Goal: Task Accomplishment & Management: Complete application form

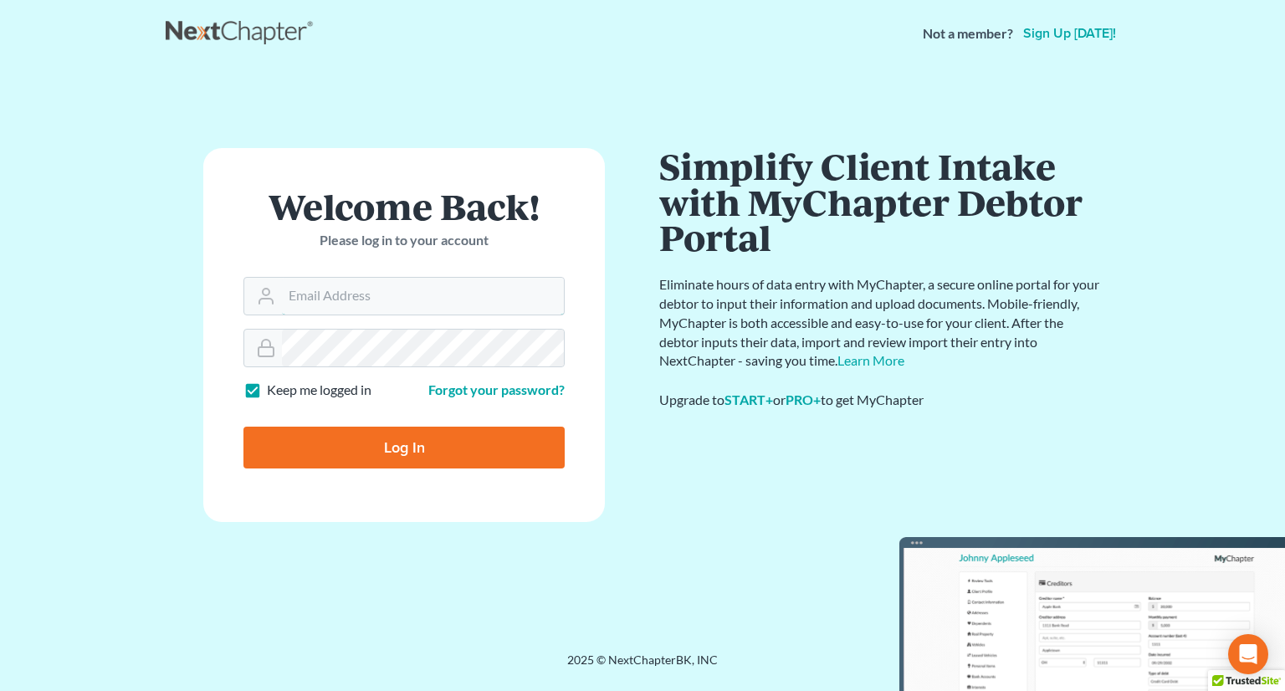
type input "lmattys@bellsouth.net"
click at [397, 446] on input "Log In" at bounding box center [403, 448] width 321 height 42
type input "Thinking..."
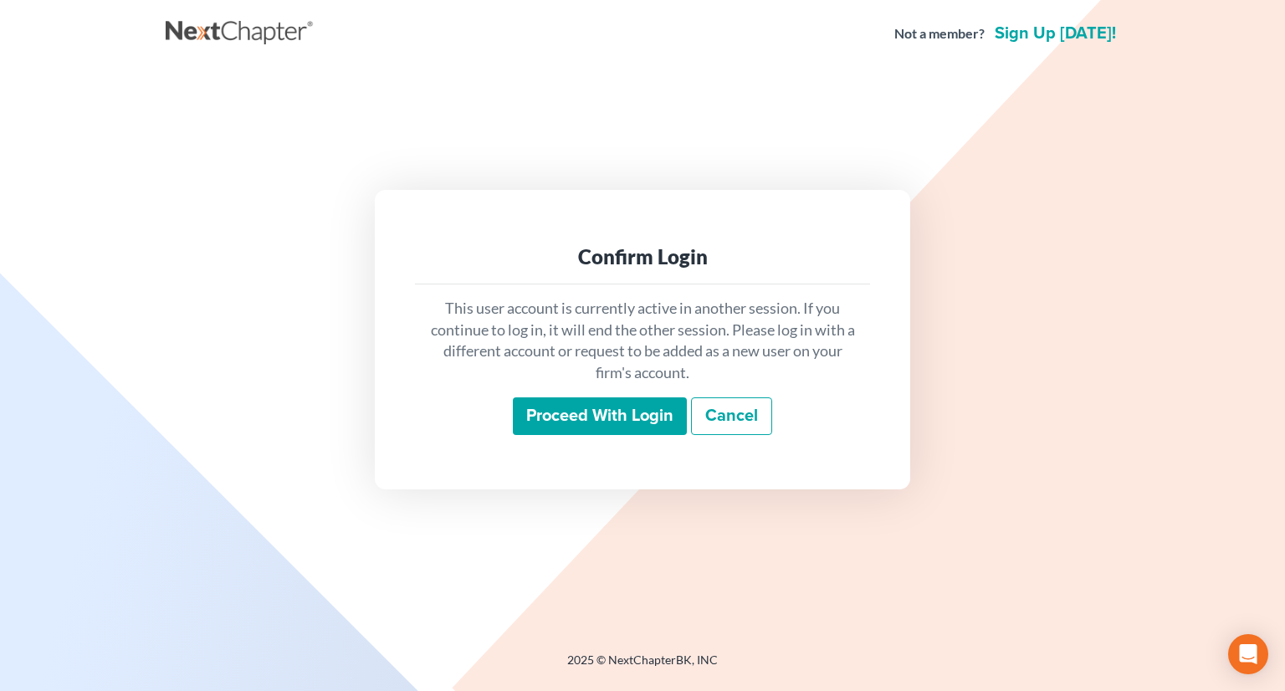
click at [596, 419] on input "Proceed with login" at bounding box center [600, 416] width 174 height 38
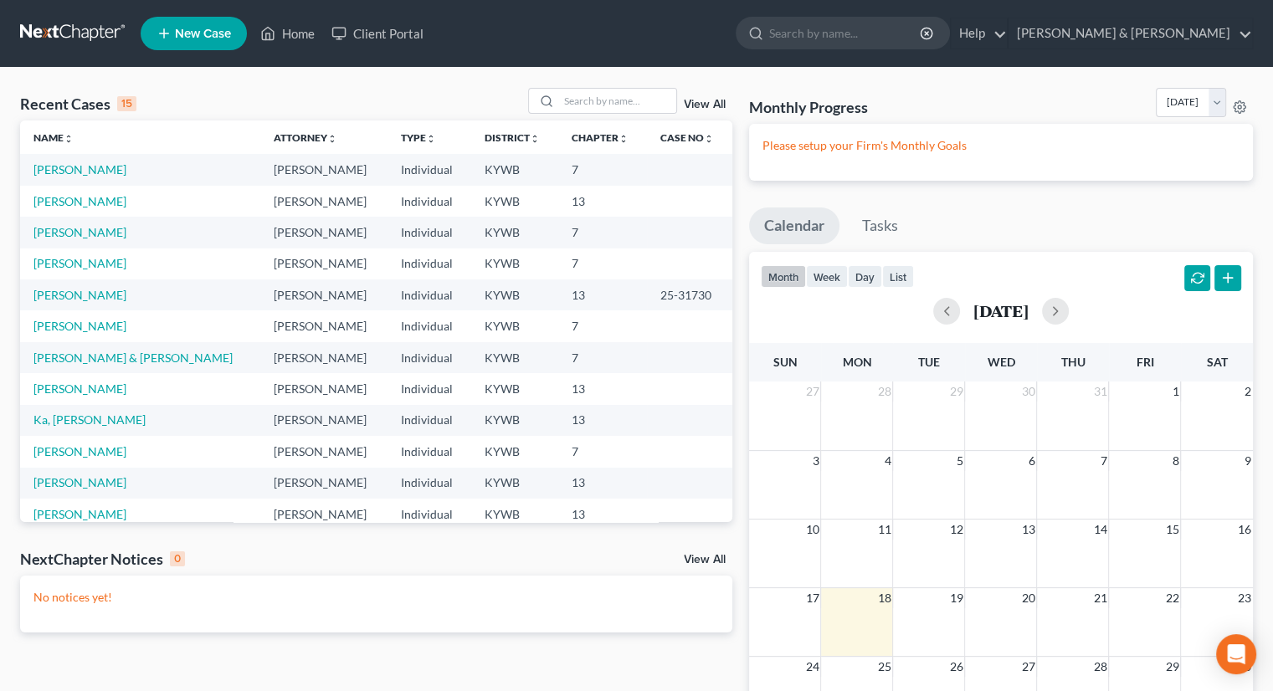
click at [192, 29] on span "New Case" at bounding box center [203, 34] width 56 height 13
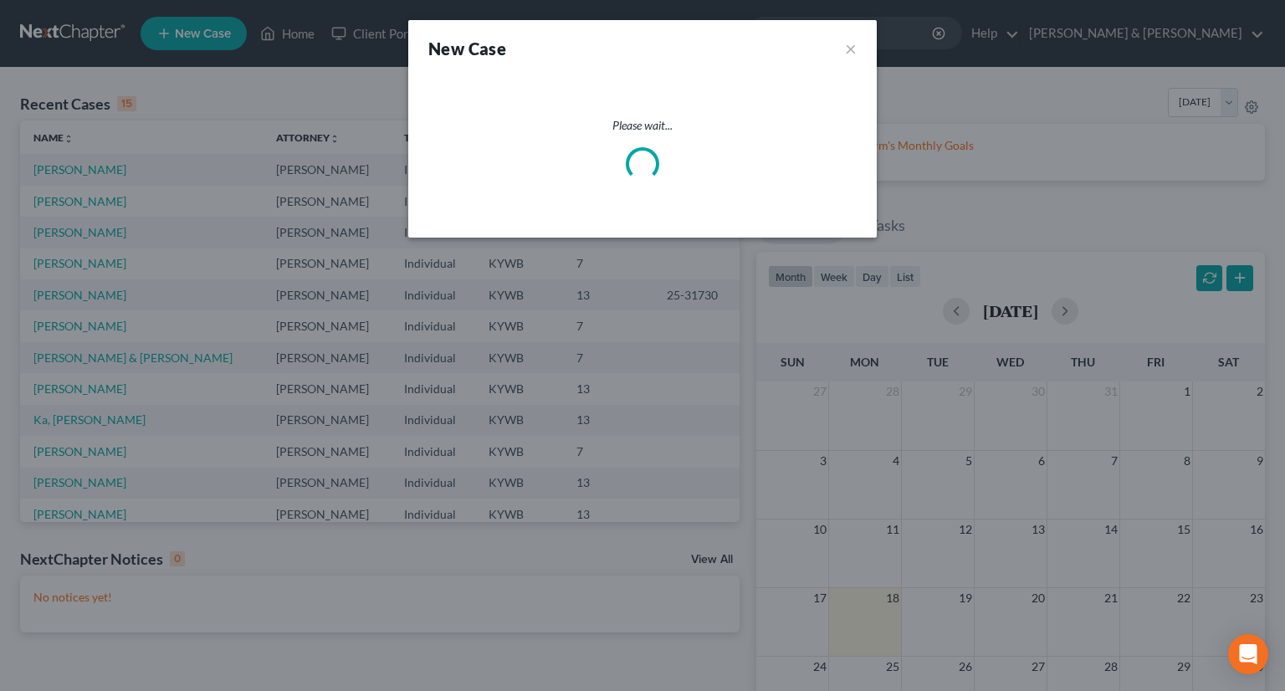
select select "33"
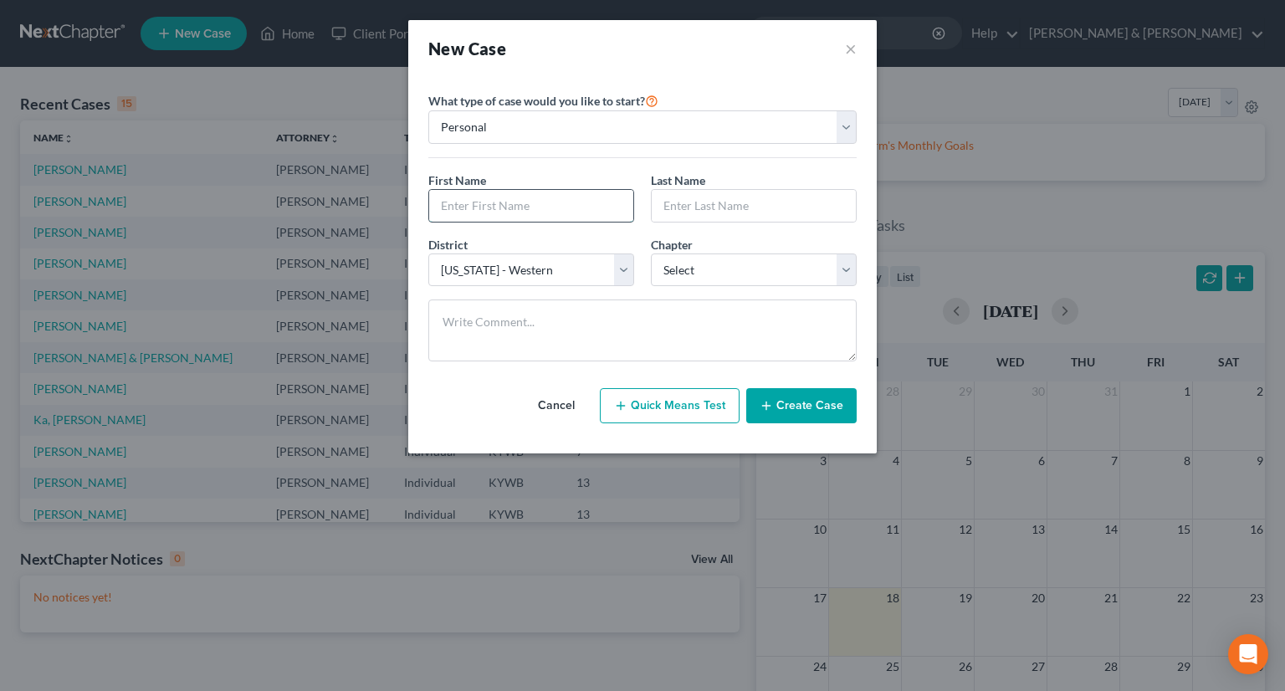
click at [481, 192] on input "text" at bounding box center [531, 206] width 204 height 32
type input "[PERSON_NAME]"
click at [680, 204] on input "text" at bounding box center [754, 206] width 204 height 32
type input "[PERSON_NAME]"
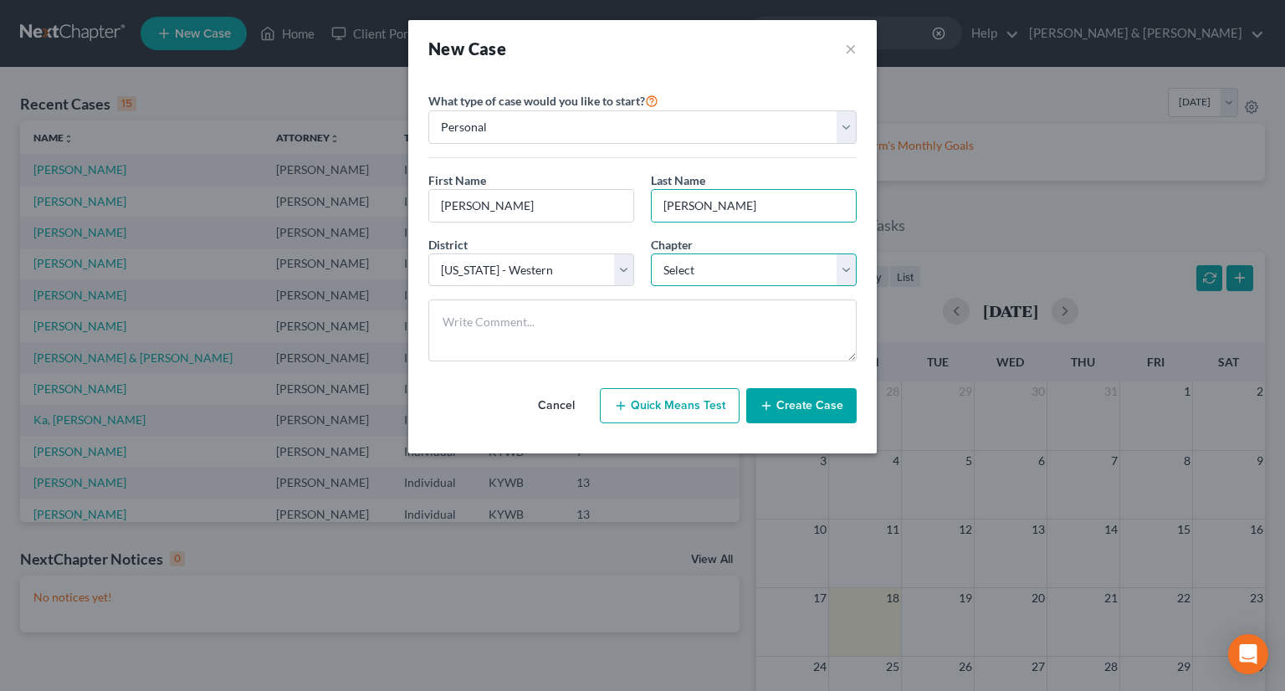
click at [833, 260] on select "Select 7 11 12 13" at bounding box center [754, 270] width 206 height 33
select select "0"
click at [651, 254] on select "Select 7 11 12 13" at bounding box center [754, 270] width 206 height 33
click at [808, 407] on button "Create Case" at bounding box center [801, 405] width 110 height 35
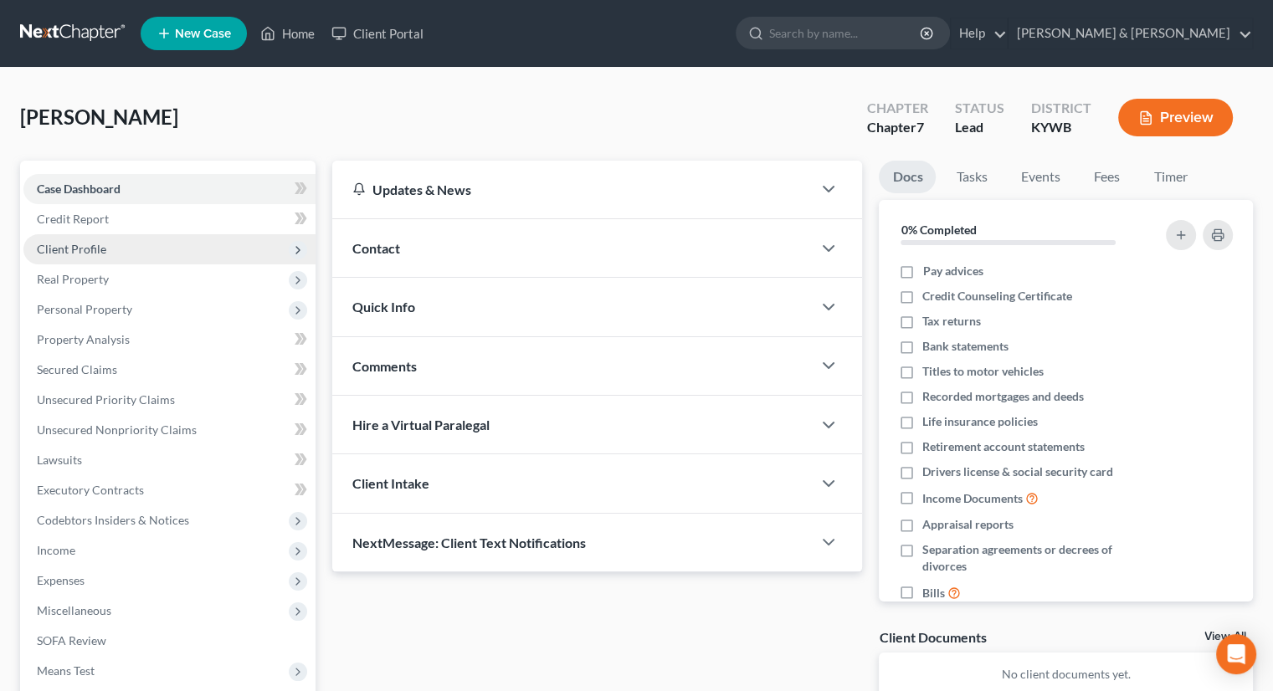
click at [103, 254] on span "Client Profile" at bounding box center [71, 249] width 69 height 14
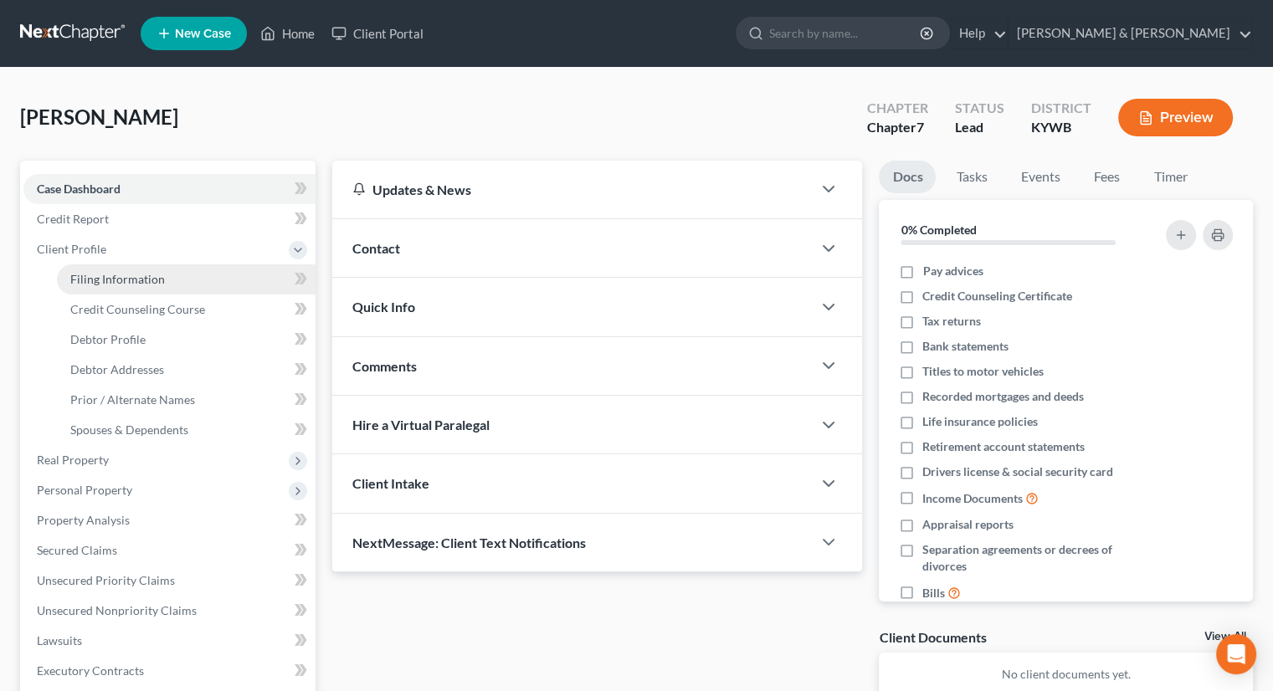
click at [127, 273] on span "Filing Information" at bounding box center [117, 279] width 95 height 14
select select "1"
select select "0"
select select "33"
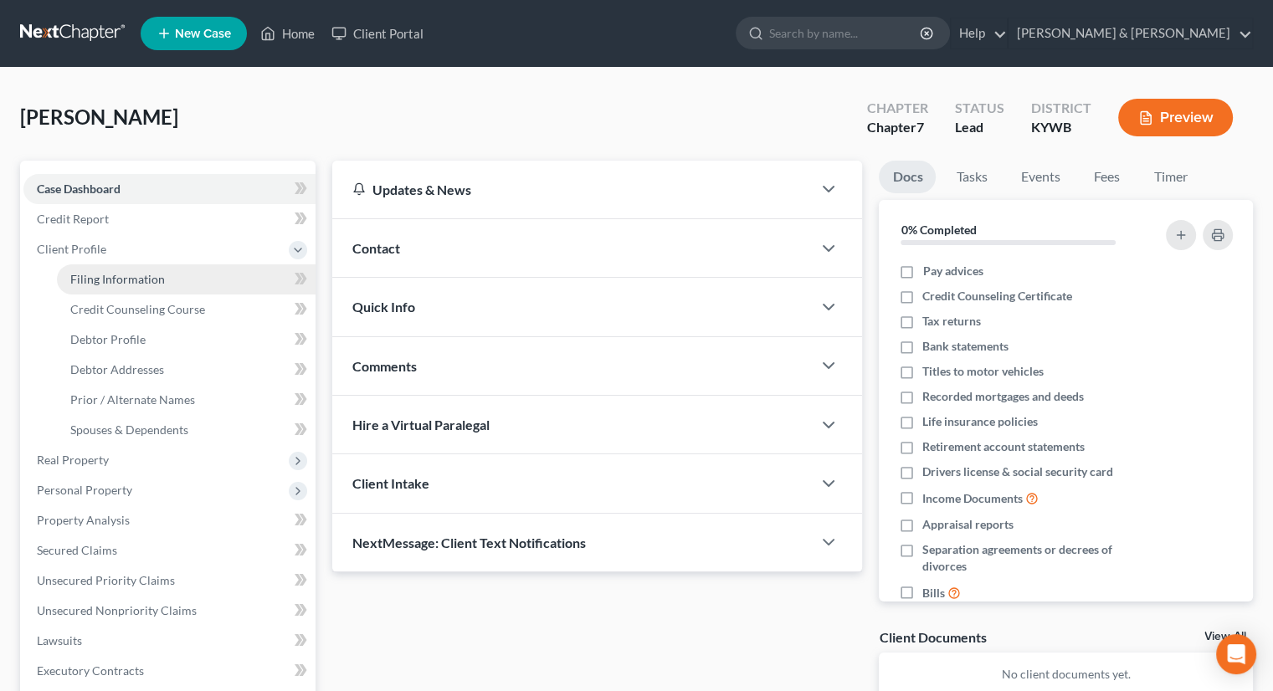
select select "0"
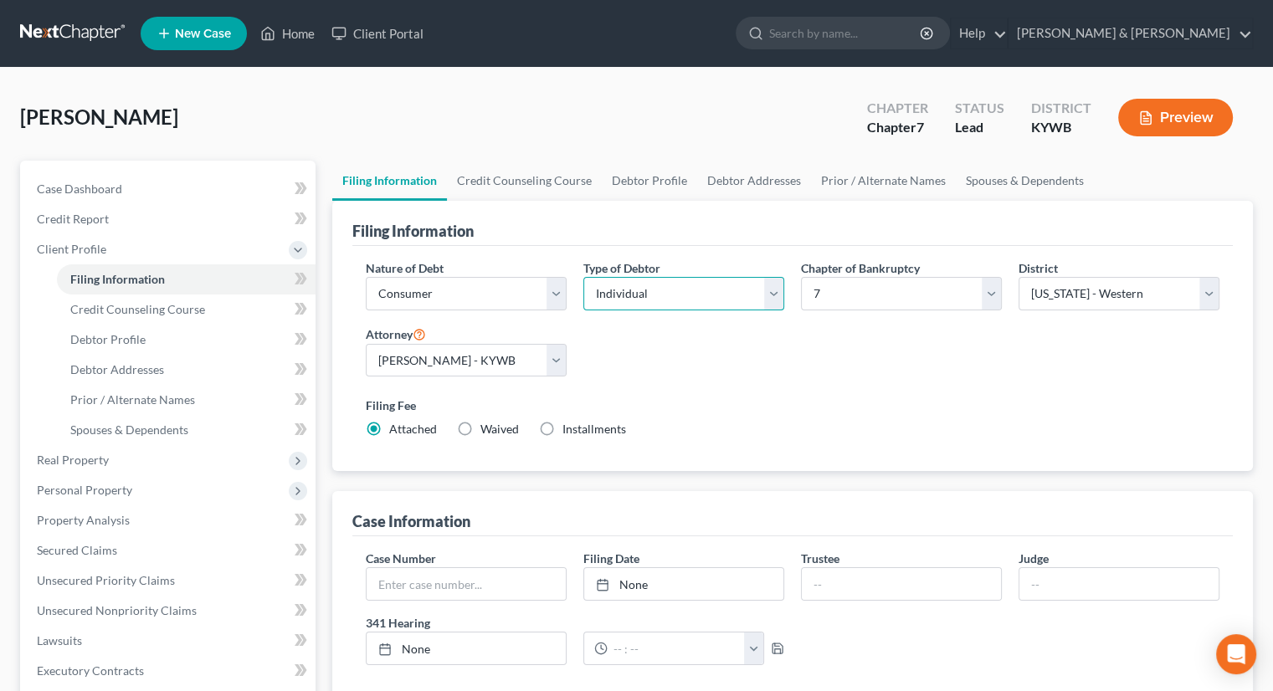
click at [776, 294] on select "Select Individual Joint" at bounding box center [683, 293] width 201 height 33
select select "1"
click at [583, 277] on select "Select Individual Joint" at bounding box center [683, 293] width 201 height 33
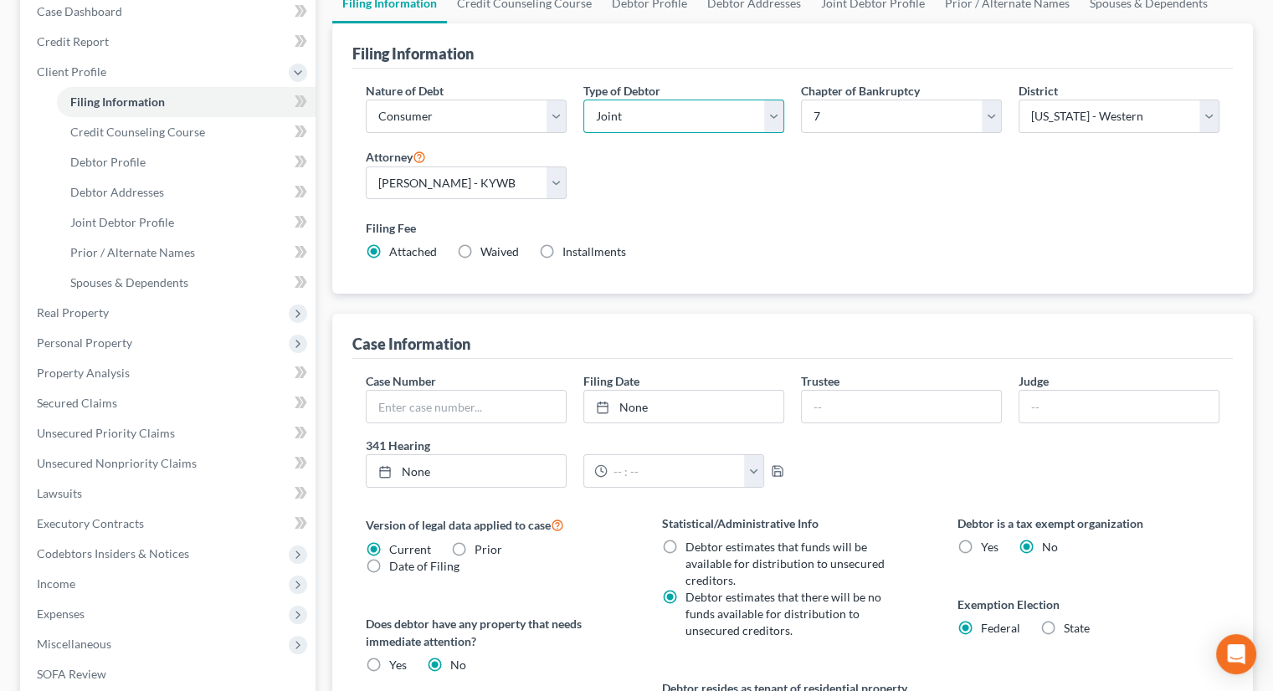
scroll to position [125, 0]
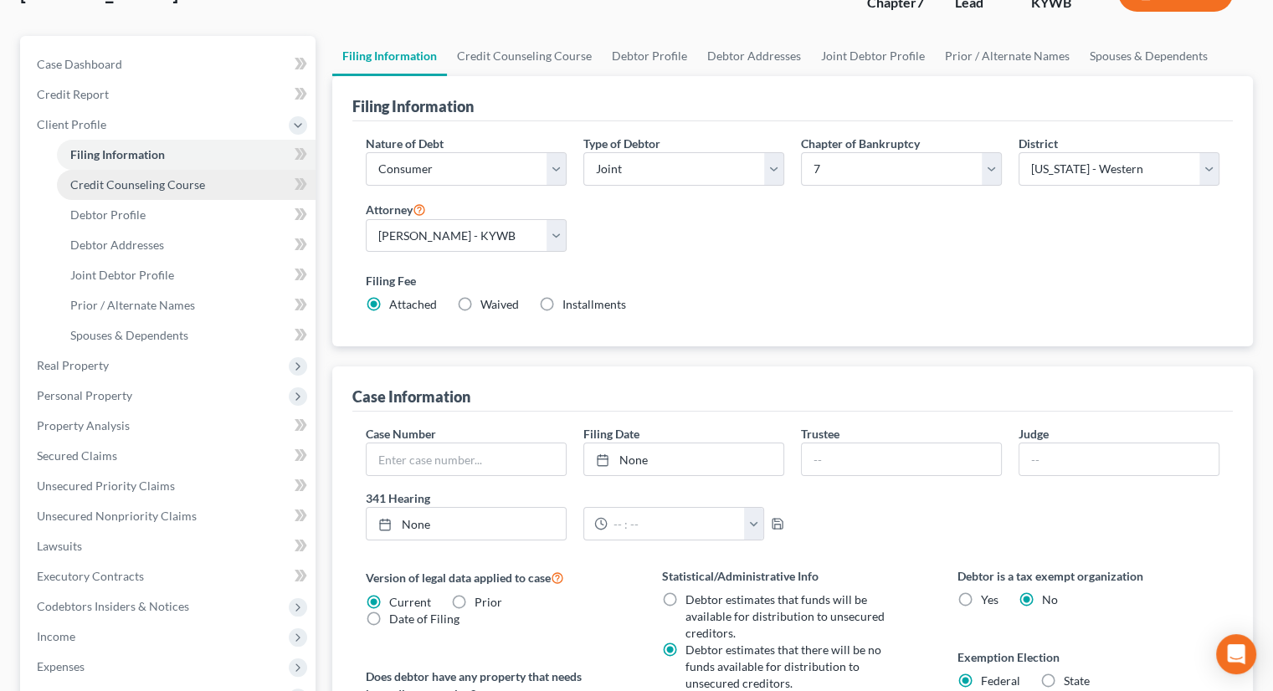
click at [171, 187] on span "Credit Counseling Course" at bounding box center [137, 184] width 135 height 14
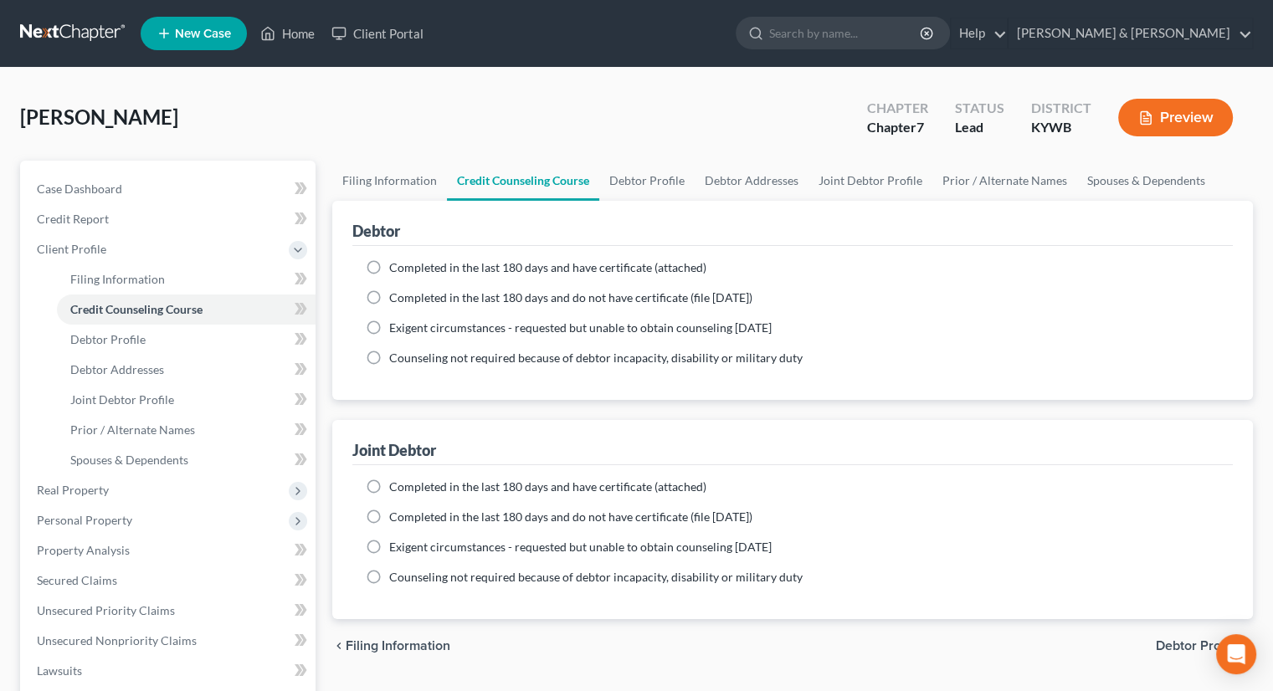
click at [389, 300] on label "Completed in the last 180 days and do not have certificate (file [DATE])" at bounding box center [570, 297] width 363 height 17
click at [396, 300] on input "Completed in the last 180 days and do not have certificate (file [DATE])" at bounding box center [401, 294] width 11 height 11
radio input "true"
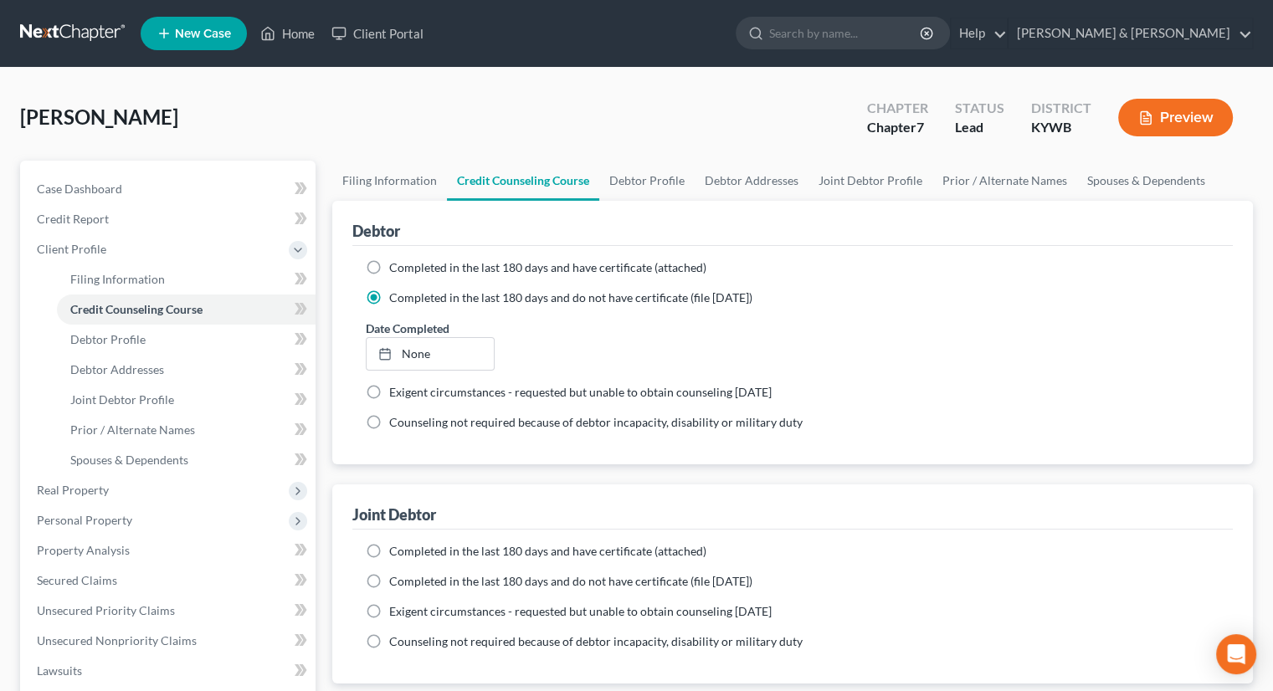
click at [389, 580] on label "Completed in the last 180 days and do not have certificate (file [DATE])" at bounding box center [570, 581] width 363 height 17
click at [396, 580] on input "Completed in the last 180 days and do not have certificate (file [DATE])" at bounding box center [401, 578] width 11 height 11
radio input "true"
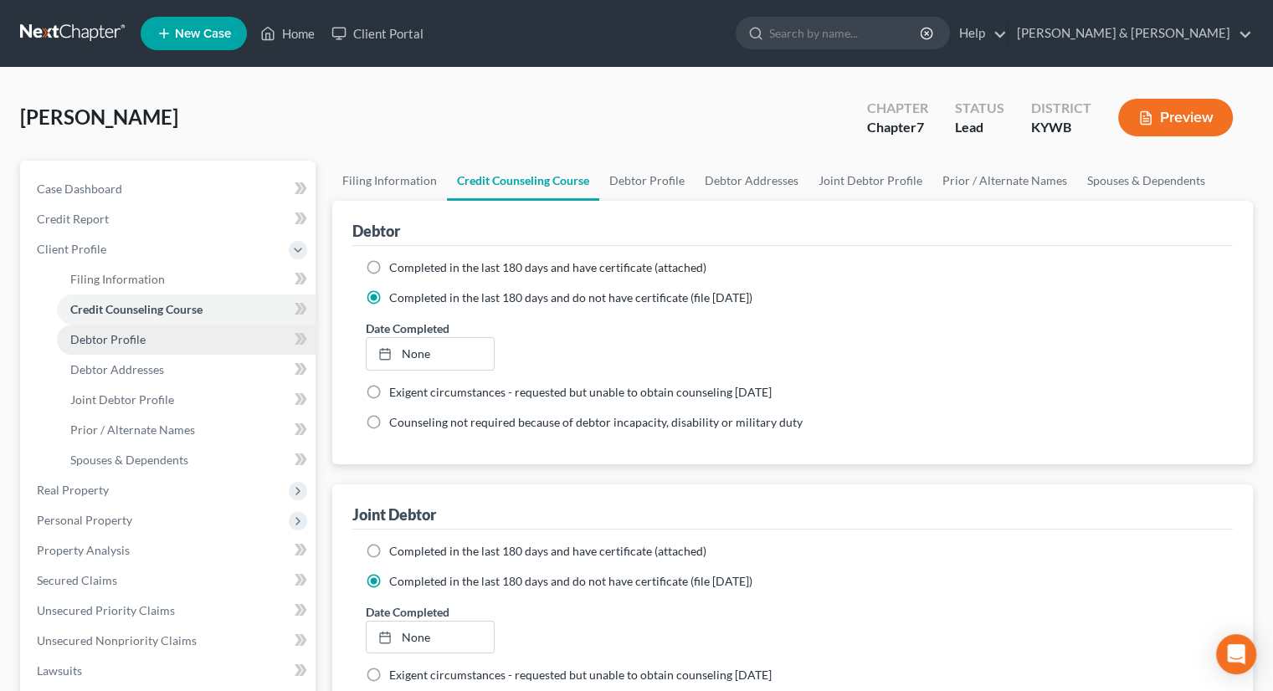
click at [115, 342] on span "Debtor Profile" at bounding box center [107, 339] width 75 height 14
select select "1"
select select "0"
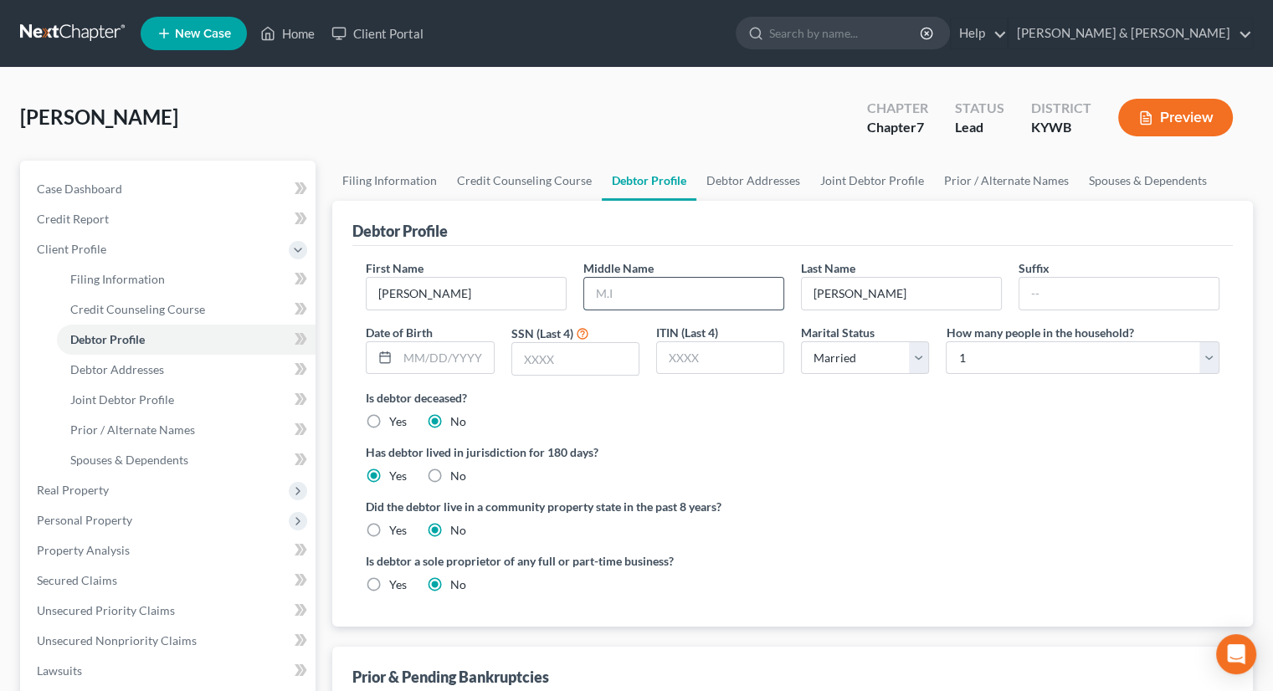
click at [602, 290] on input "text" at bounding box center [683, 294] width 199 height 32
type input "[PERSON_NAME]"
click at [532, 356] on input "text" at bounding box center [575, 359] width 126 height 32
type input "3070"
click at [1204, 355] on select "Select 1 2 3 4 5 6 7 8 9 10 11 12 13 14 15 16 17 18 19 20" at bounding box center [1082, 357] width 274 height 33
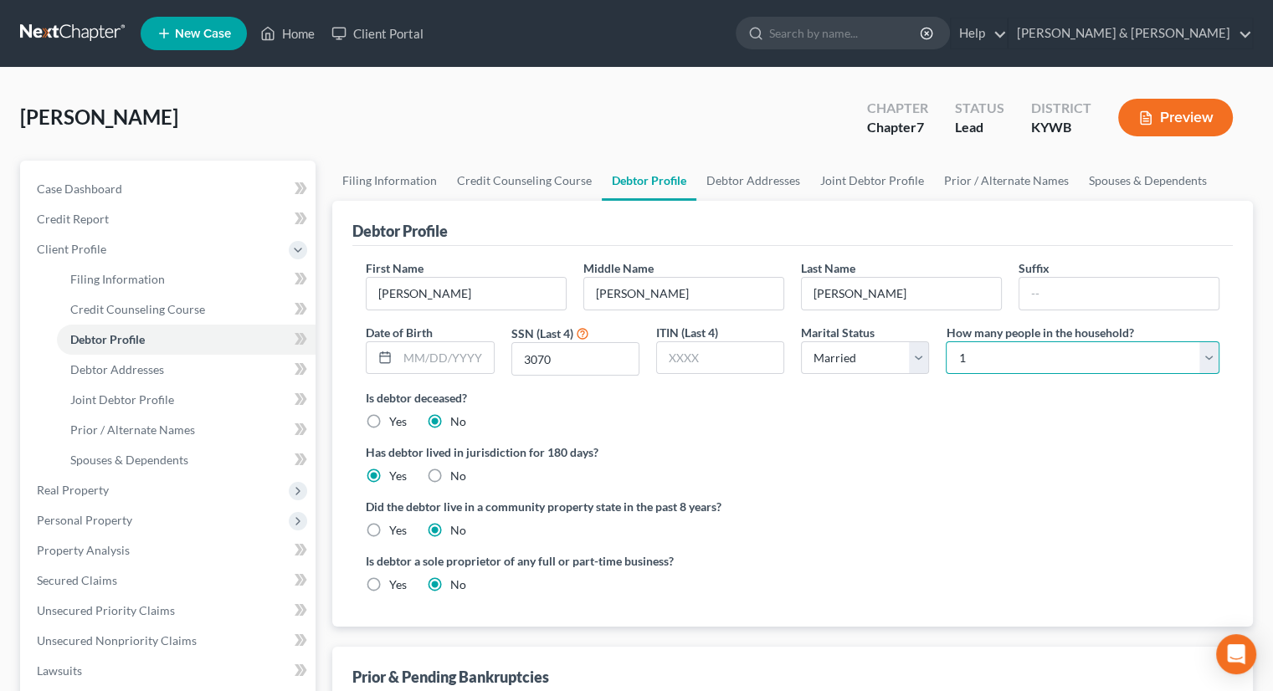
select select "3"
click at [945, 341] on select "Select 1 2 3 4 5 6 7 8 9 10 11 12 13 14 15 16 17 18 19 20" at bounding box center [1082, 357] width 274 height 33
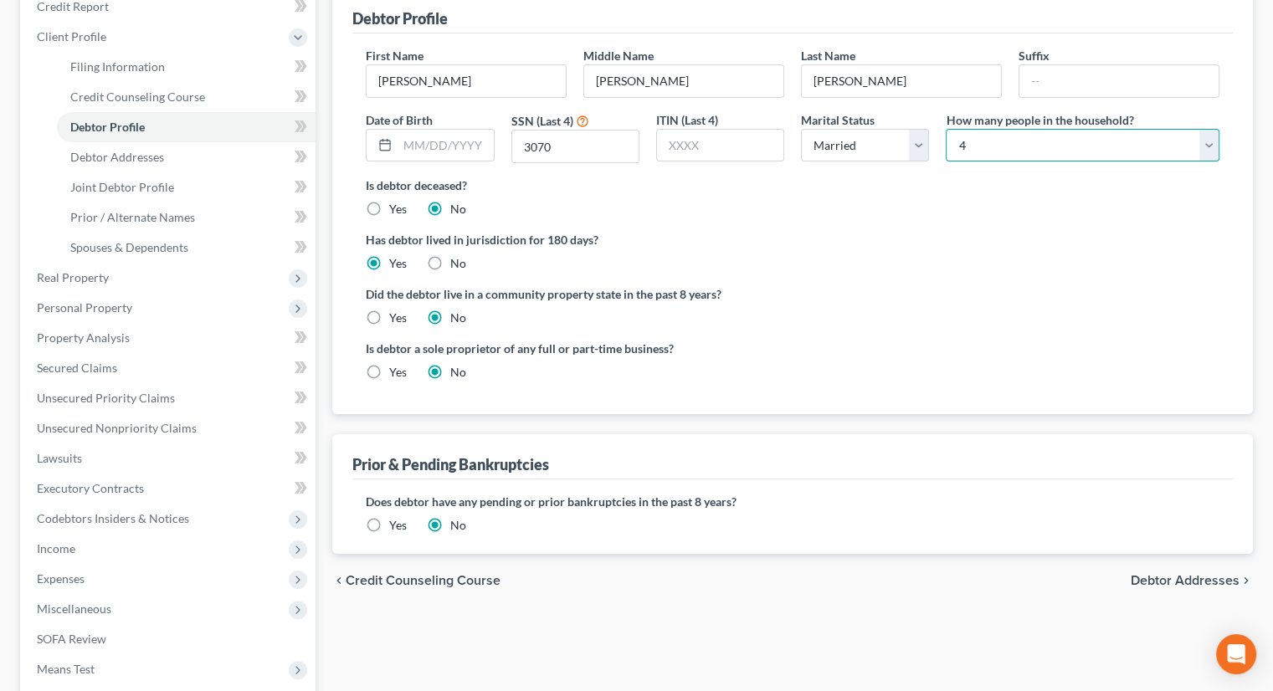
scroll to position [251, 0]
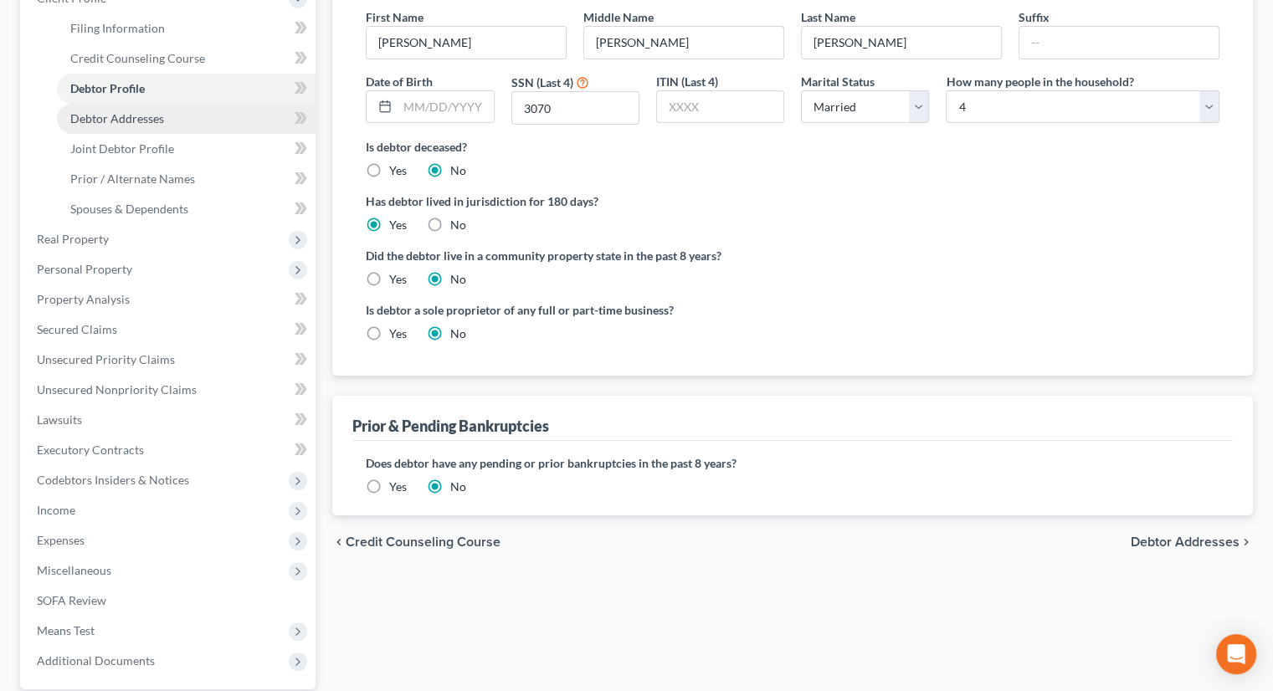
click at [136, 118] on span "Debtor Addresses" at bounding box center [117, 118] width 94 height 14
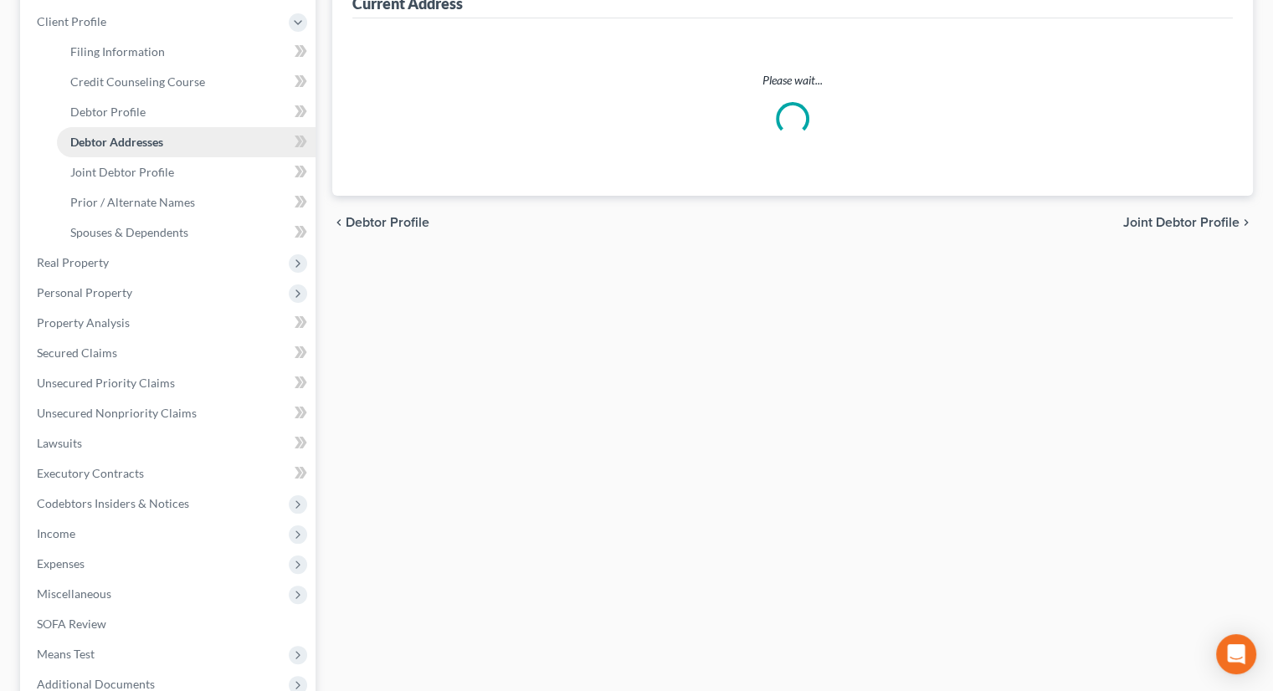
scroll to position [31, 0]
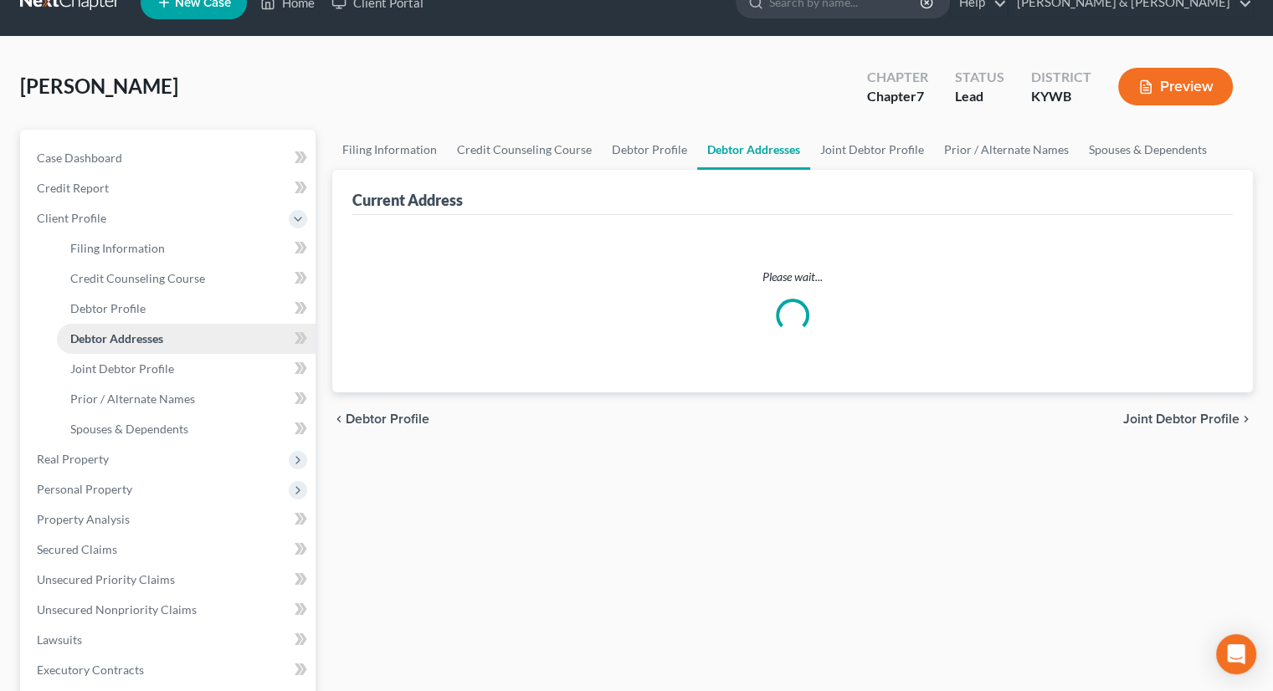
select select "0"
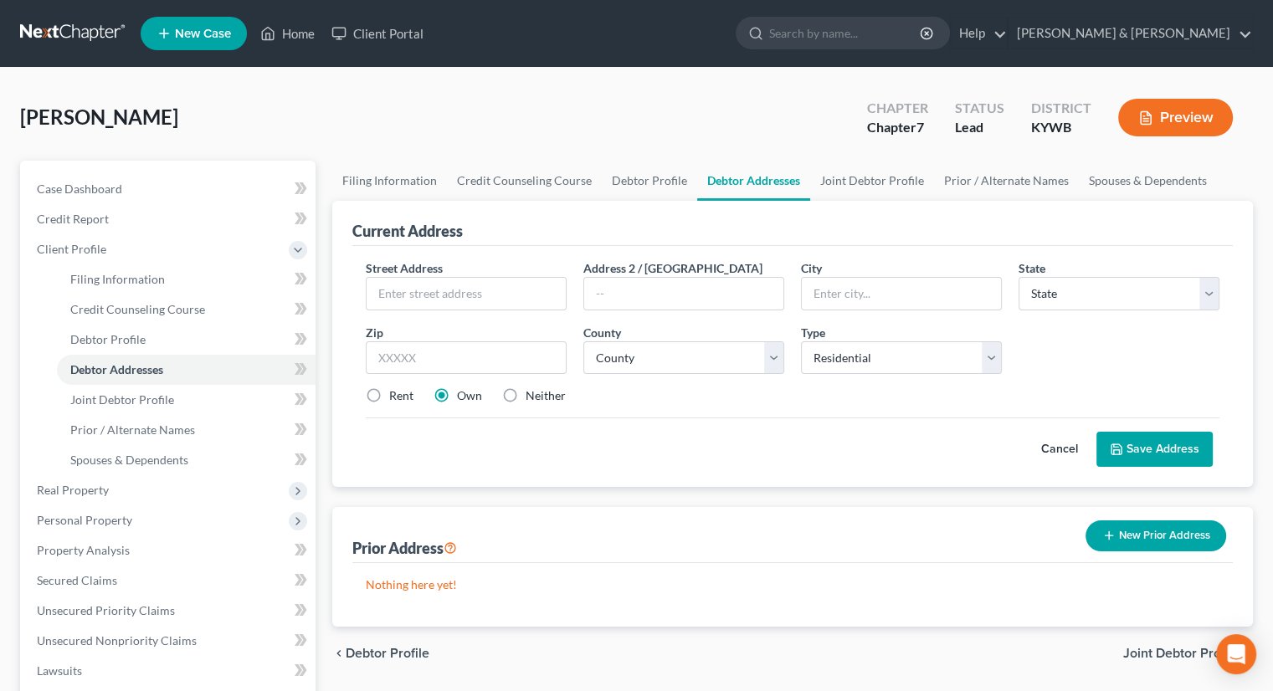
scroll to position [0, 0]
click at [647, 174] on link "Debtor Profile" at bounding box center [649, 181] width 95 height 40
select select "1"
select select "3"
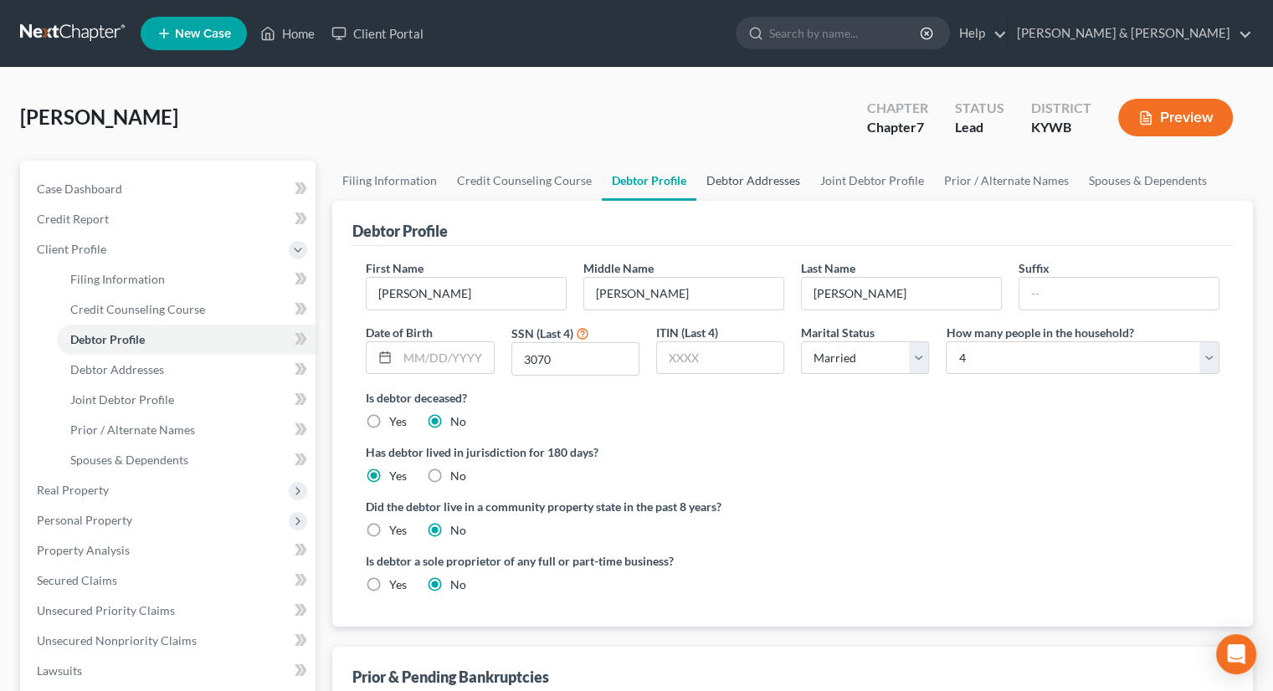
click at [725, 182] on link "Debtor Addresses" at bounding box center [753, 181] width 114 height 40
select select "0"
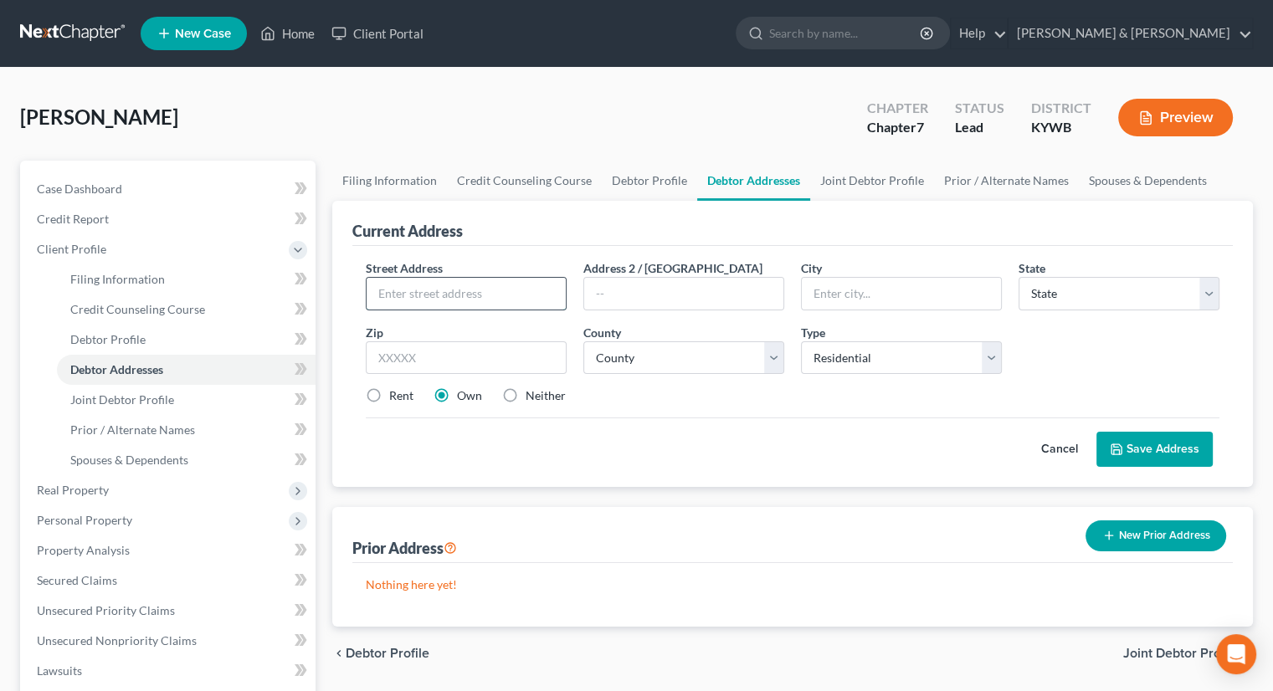
click at [455, 291] on input "text" at bounding box center [465, 294] width 199 height 32
type input "[STREET_ADDRESS]"
click at [515, 360] on input "text" at bounding box center [466, 357] width 201 height 33
type input "40014"
type input "Crestwood"
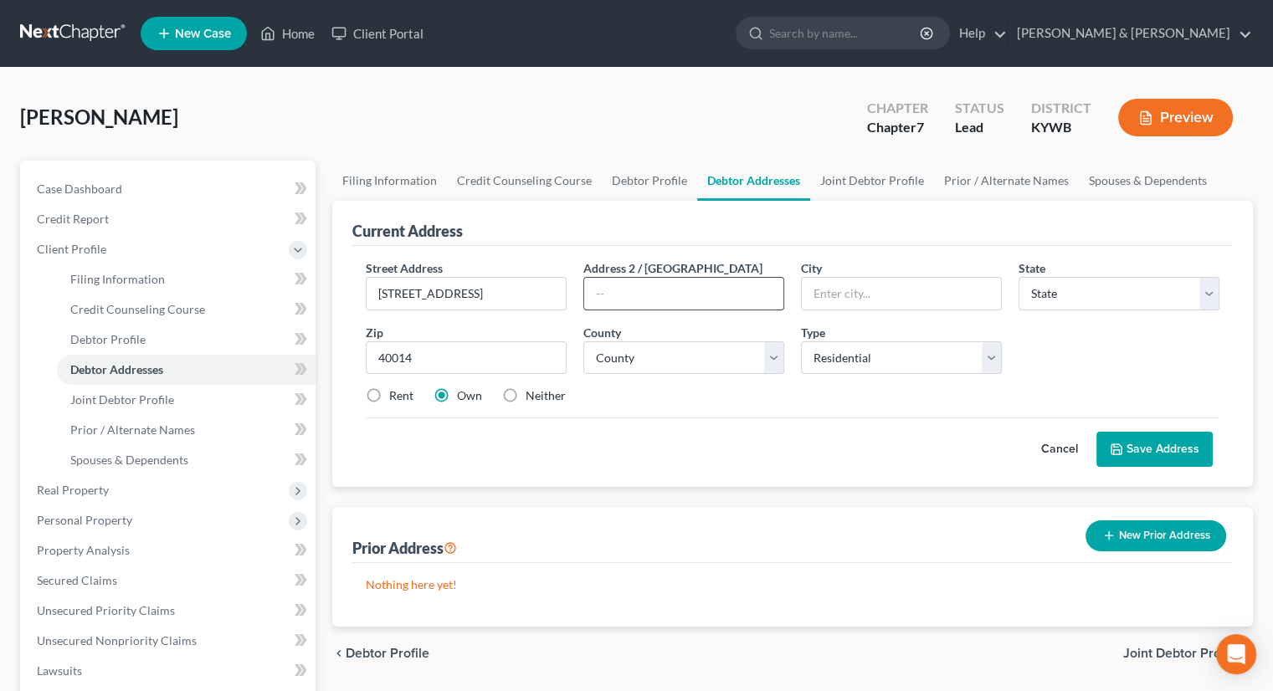
select select "18"
click at [741, 279] on input "text" at bounding box center [683, 294] width 199 height 32
click at [1147, 440] on button "Save Address" at bounding box center [1154, 449] width 116 height 35
click at [646, 361] on select "County [GEOGRAPHIC_DATA] [GEOGRAPHIC_DATA] [GEOGRAPHIC_DATA] [GEOGRAPHIC_DATA] …" at bounding box center [683, 357] width 201 height 33
select select "92"
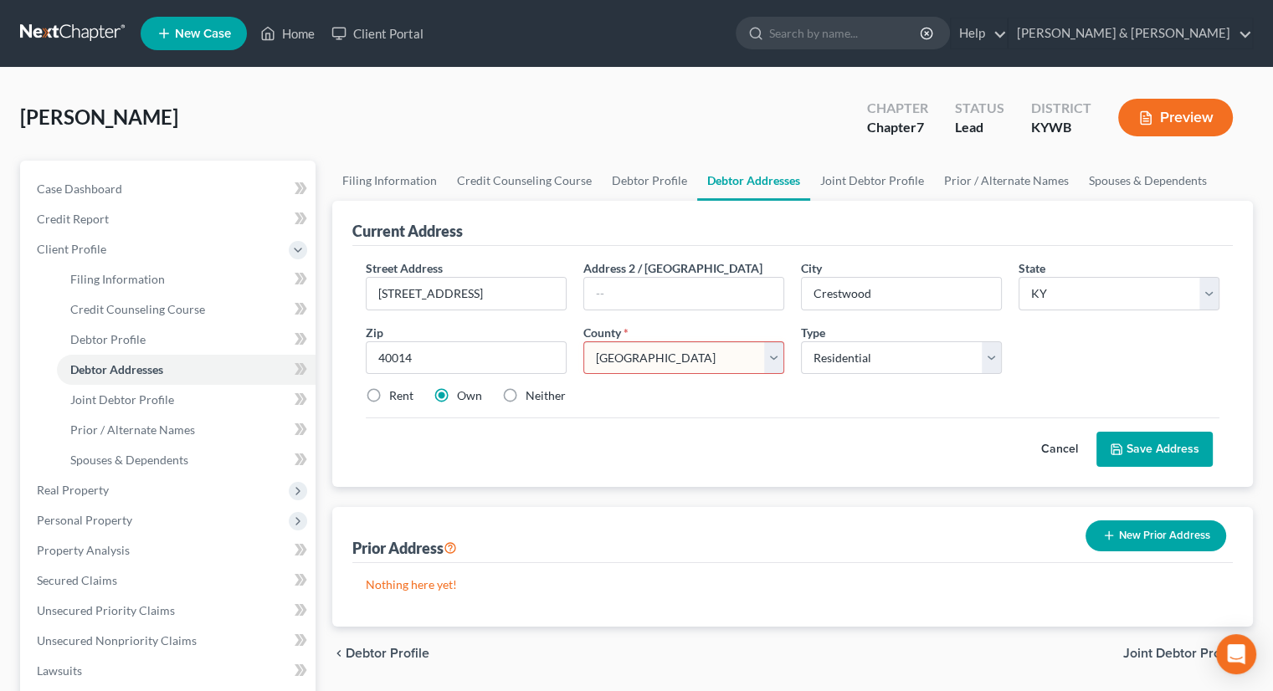
click at [583, 341] on select "County [GEOGRAPHIC_DATA] [GEOGRAPHIC_DATA] [GEOGRAPHIC_DATA] [GEOGRAPHIC_DATA] …" at bounding box center [683, 357] width 201 height 33
click at [1143, 439] on button "Save Address" at bounding box center [1154, 449] width 116 height 35
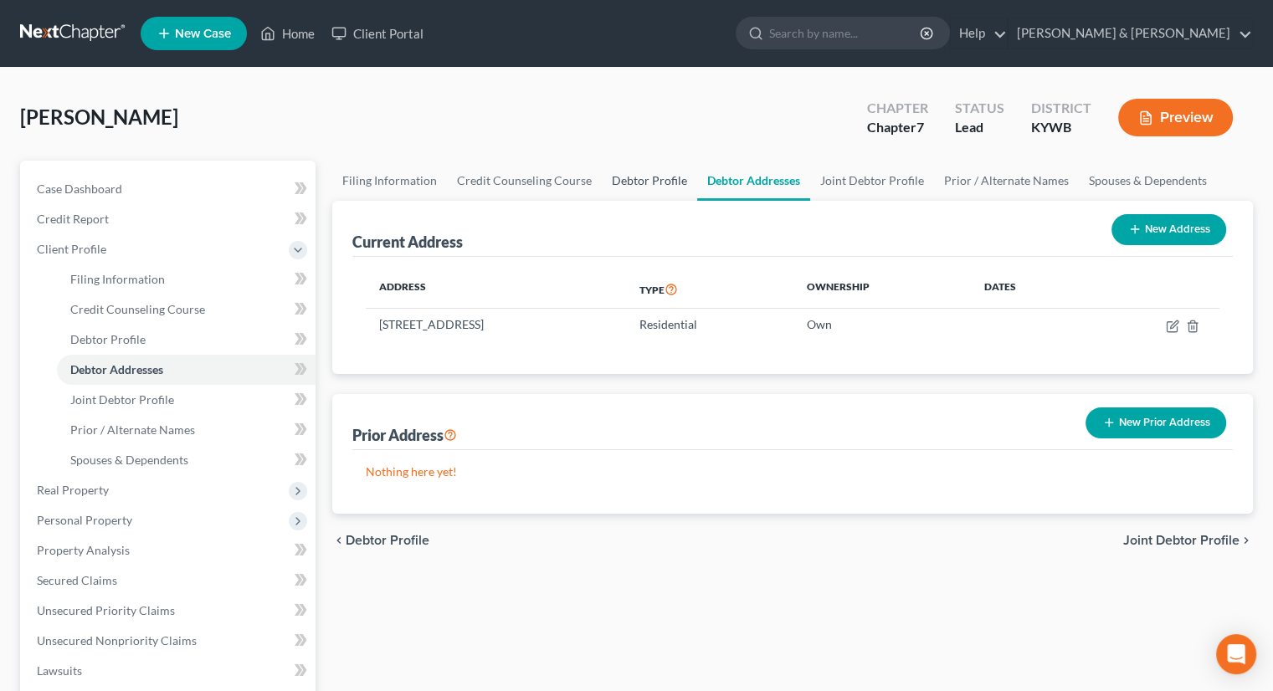
drag, startPoint x: 658, startPoint y: 175, endPoint x: 674, endPoint y: 173, distance: 16.8
click at [658, 175] on link "Debtor Profile" at bounding box center [649, 181] width 95 height 40
select select "1"
select select "3"
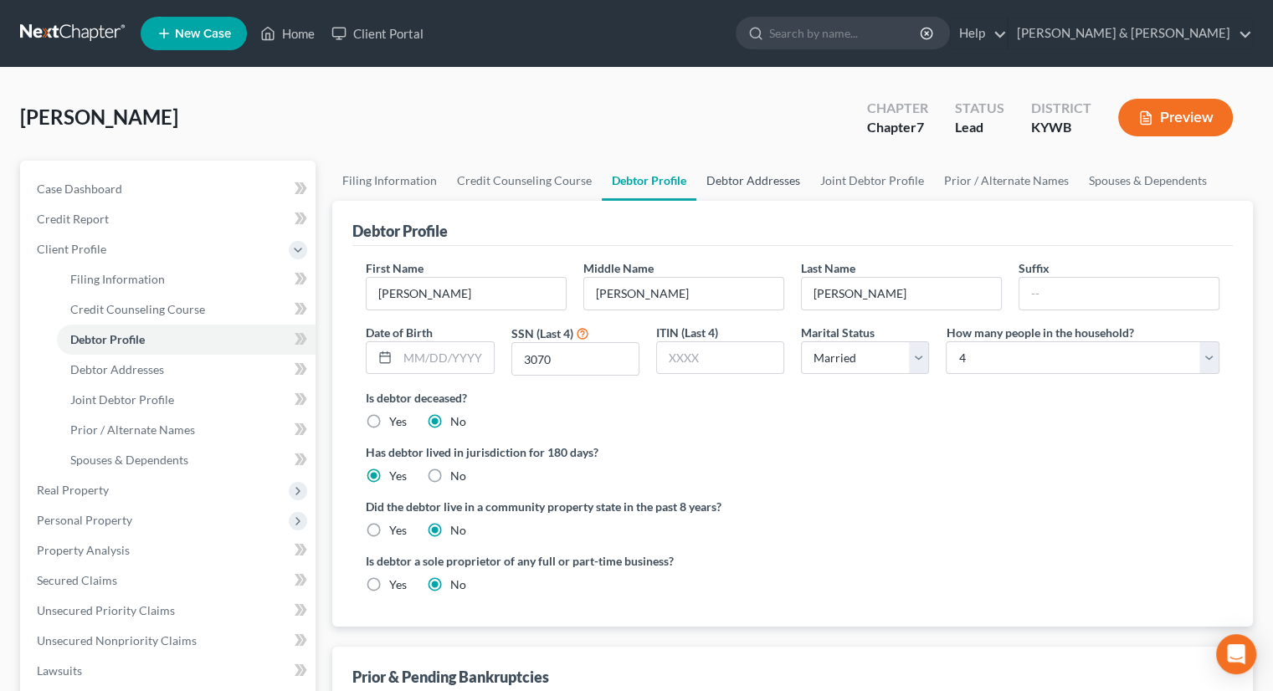
click at [740, 180] on link "Debtor Addresses" at bounding box center [753, 181] width 114 height 40
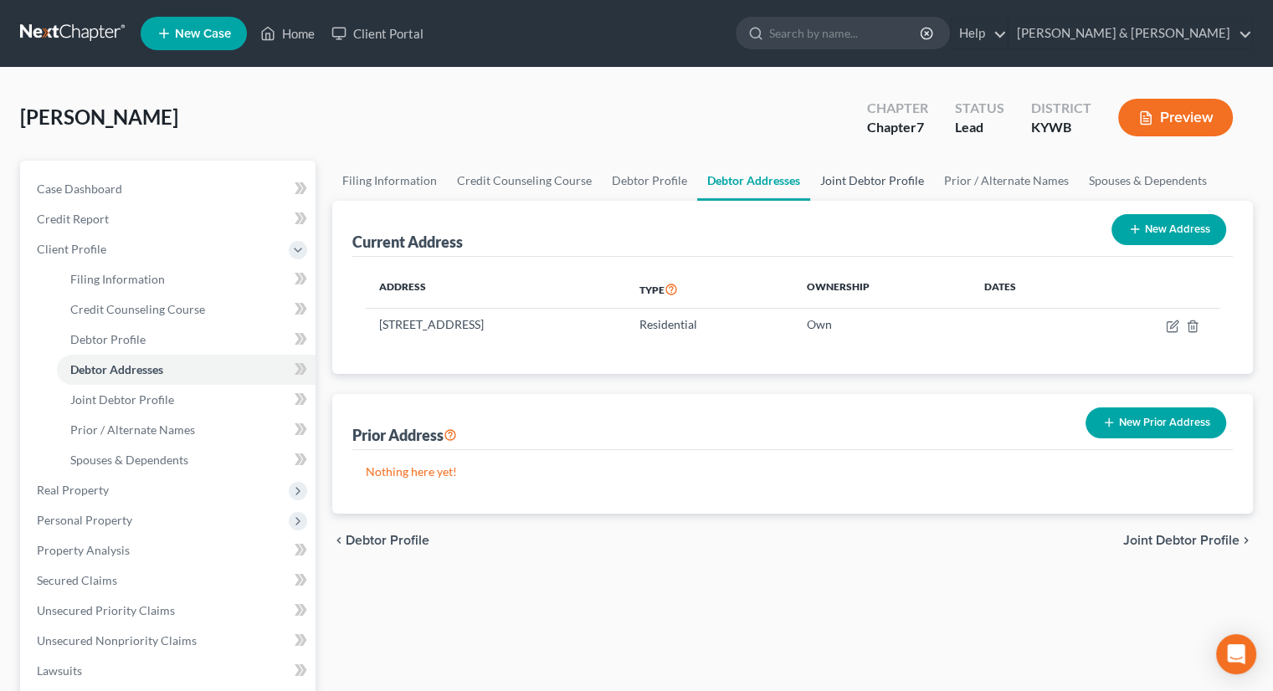
click at [871, 182] on link "Joint Debtor Profile" at bounding box center [872, 181] width 124 height 40
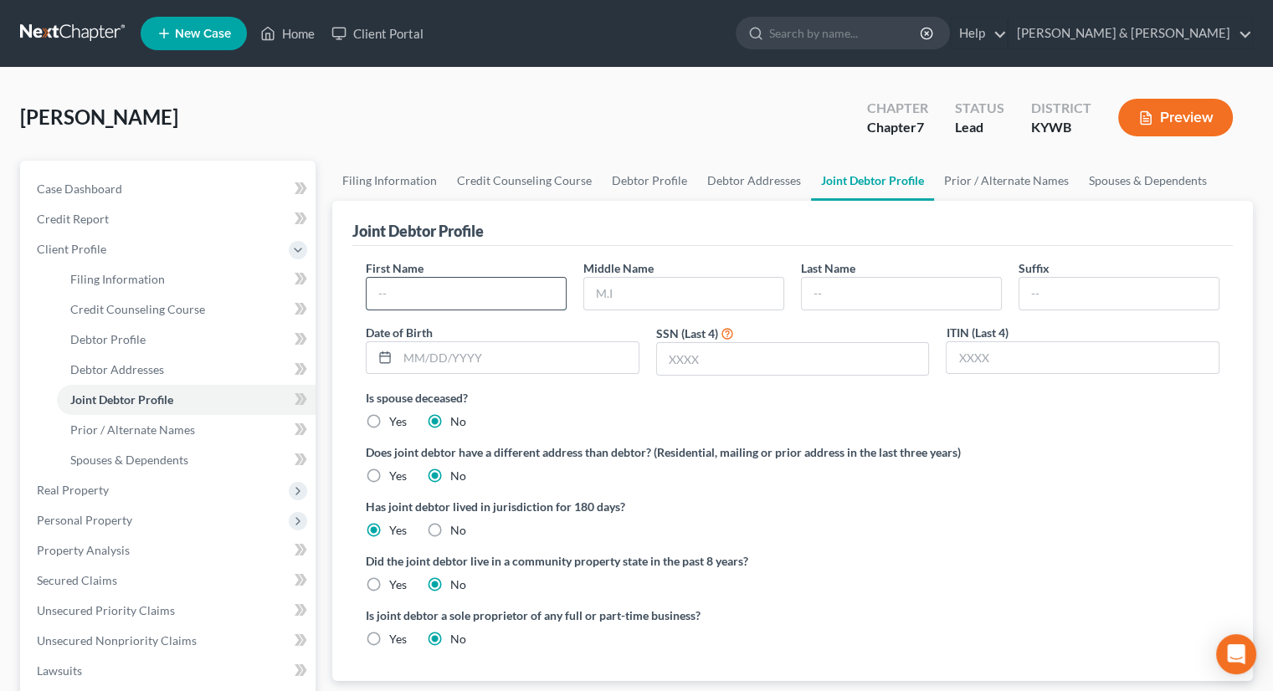
click at [496, 305] on input "text" at bounding box center [465, 294] width 199 height 32
type input "[PERSON_NAME]"
click at [648, 291] on input "text" at bounding box center [683, 294] width 199 height 32
type input "[PERSON_NAME]"
click at [860, 286] on input "text" at bounding box center [901, 294] width 199 height 32
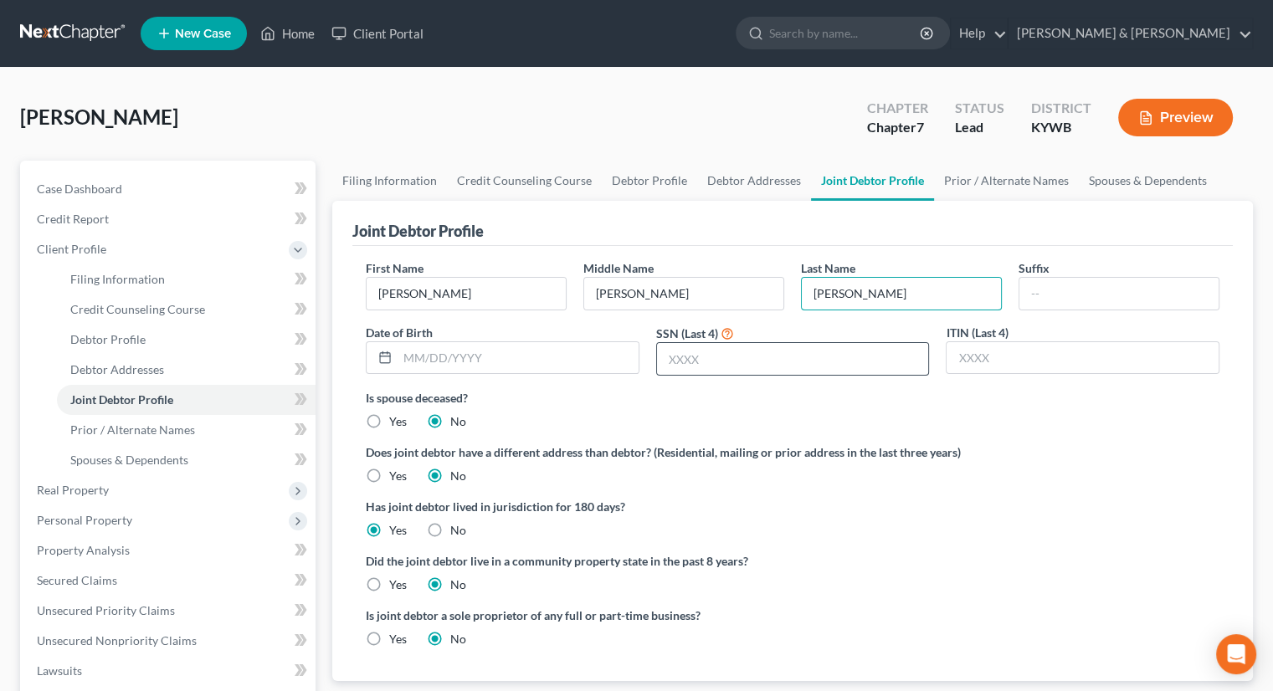
type input "[PERSON_NAME]"
click at [667, 359] on input "text" at bounding box center [793, 359] width 272 height 32
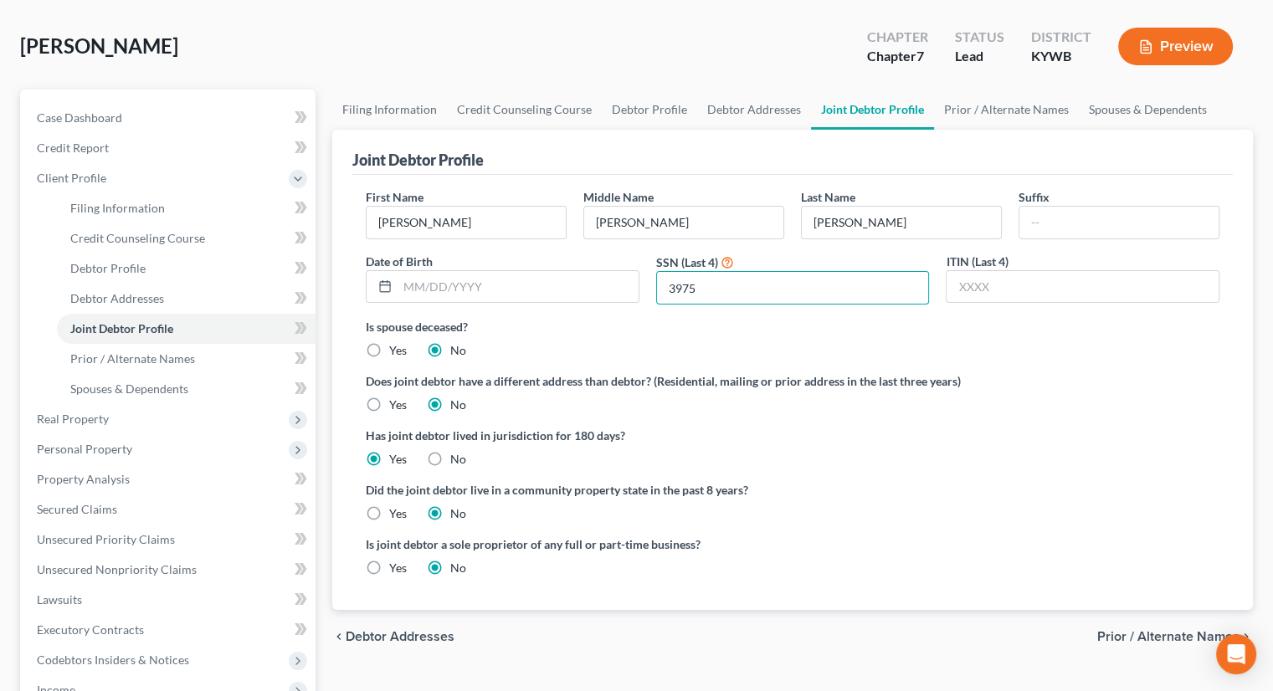
scroll to position [167, 0]
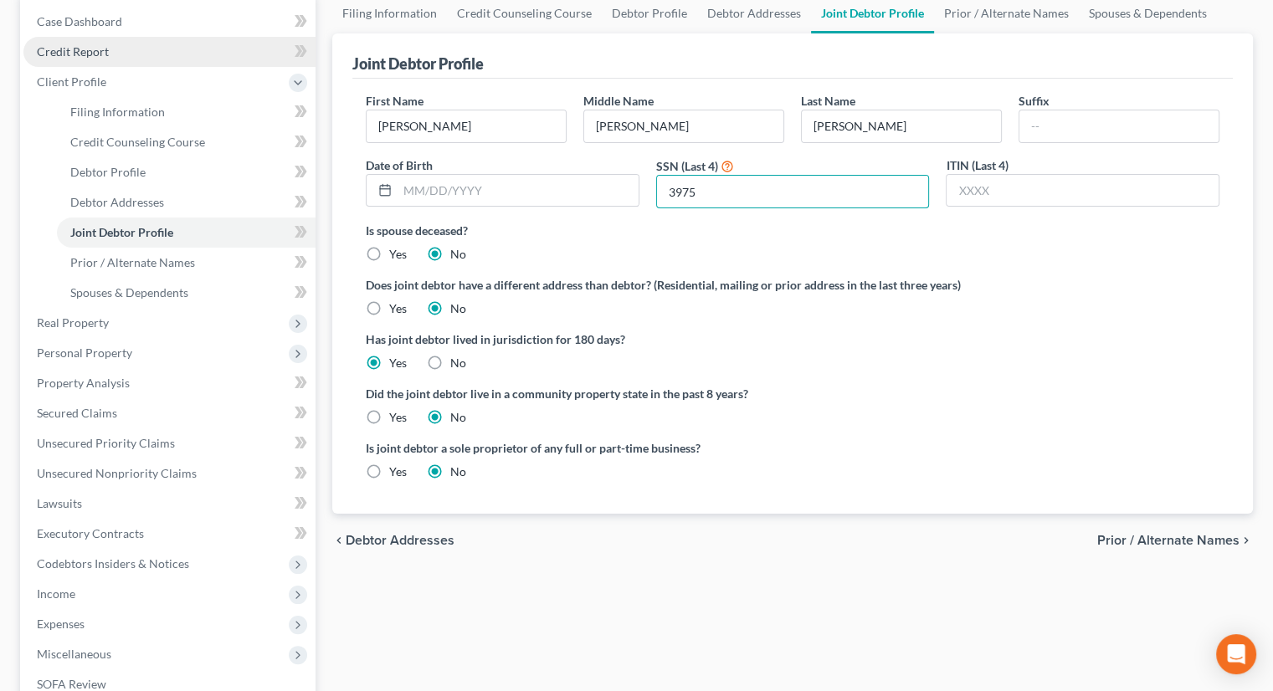
type input "3975"
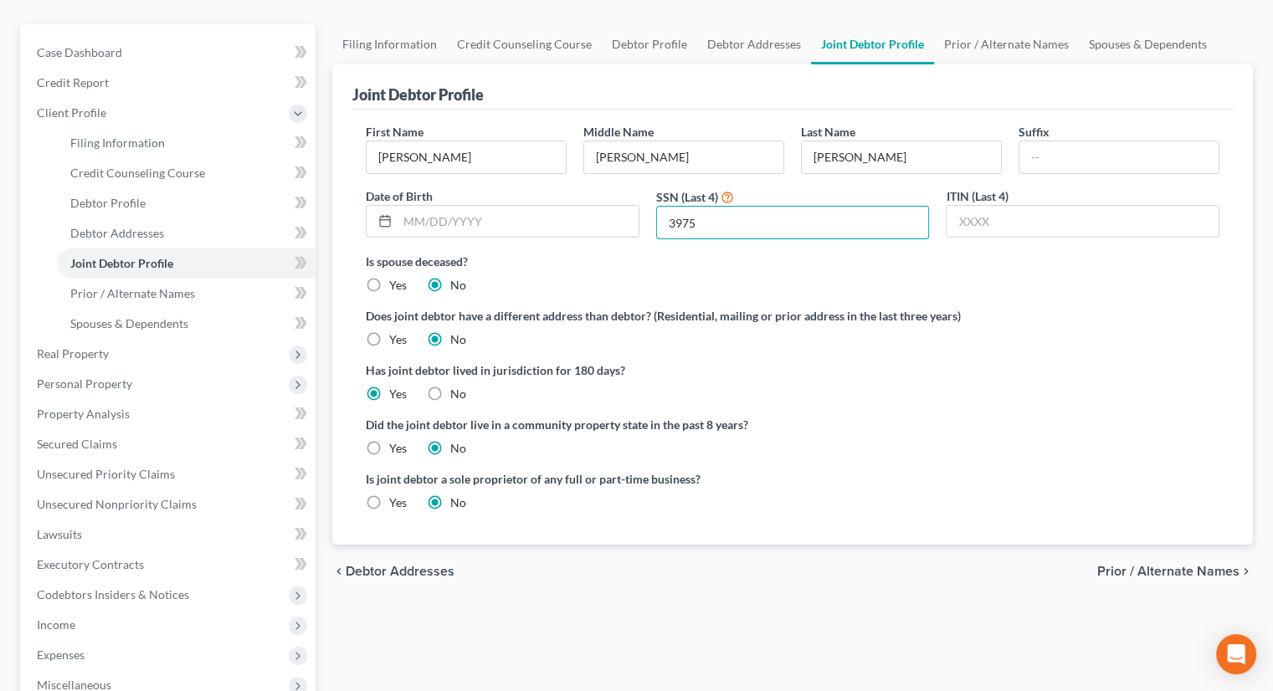
scroll to position [84, 0]
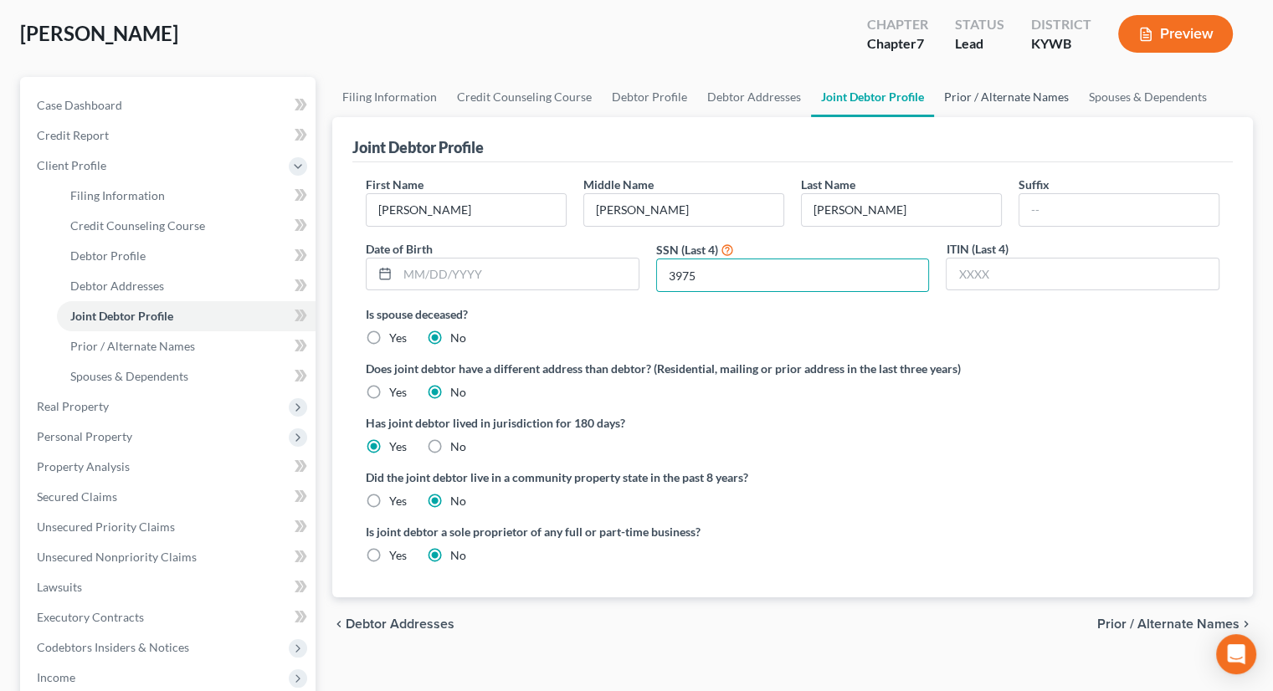
click at [1008, 99] on link "Prior / Alternate Names" at bounding box center [1006, 97] width 145 height 40
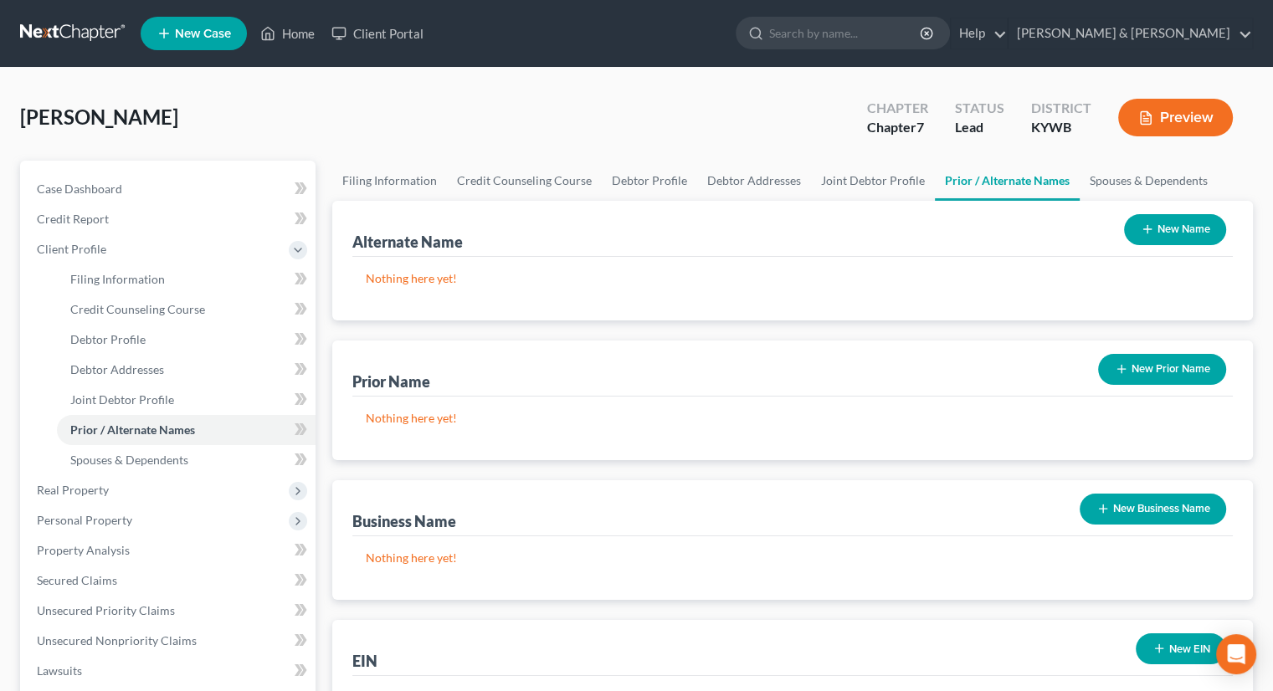
click at [1125, 362] on icon "button" at bounding box center [1120, 368] width 13 height 13
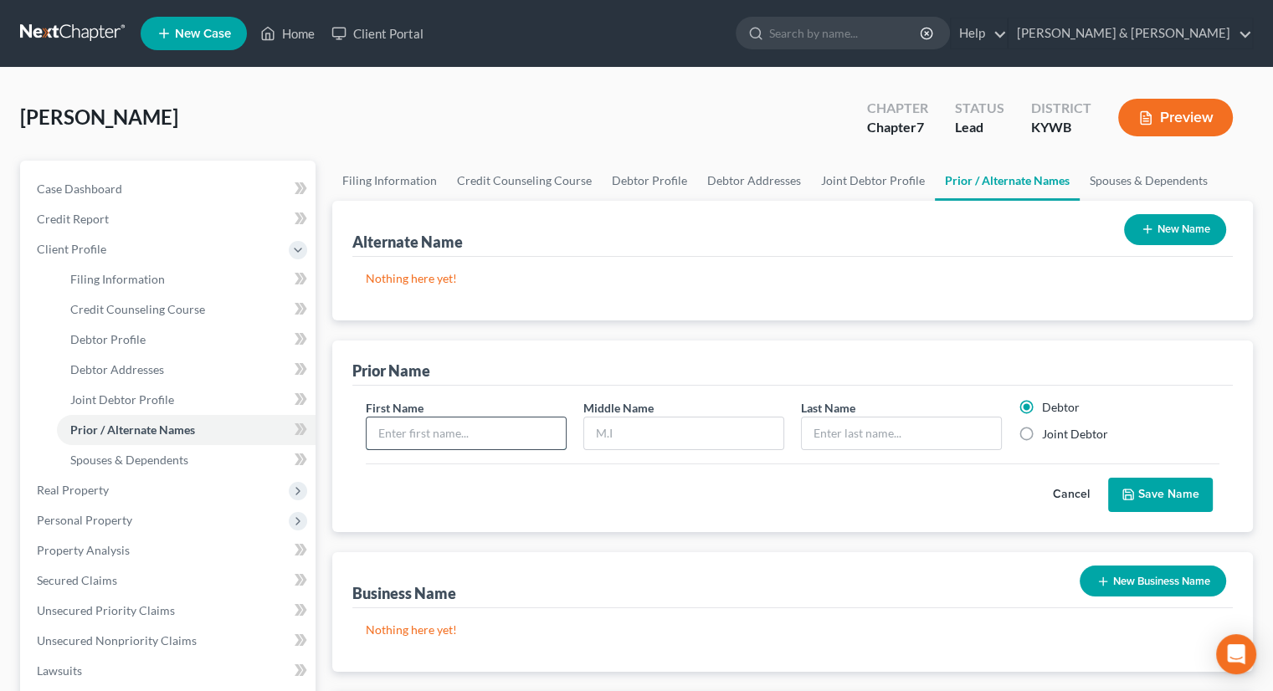
drag, startPoint x: 442, startPoint y: 428, endPoint x: 454, endPoint y: 426, distance: 12.8
click at [445, 428] on input "text" at bounding box center [465, 434] width 199 height 32
type input "[PERSON_NAME]"
click at [623, 438] on input "text" at bounding box center [683, 434] width 199 height 32
type input "[PERSON_NAME]"
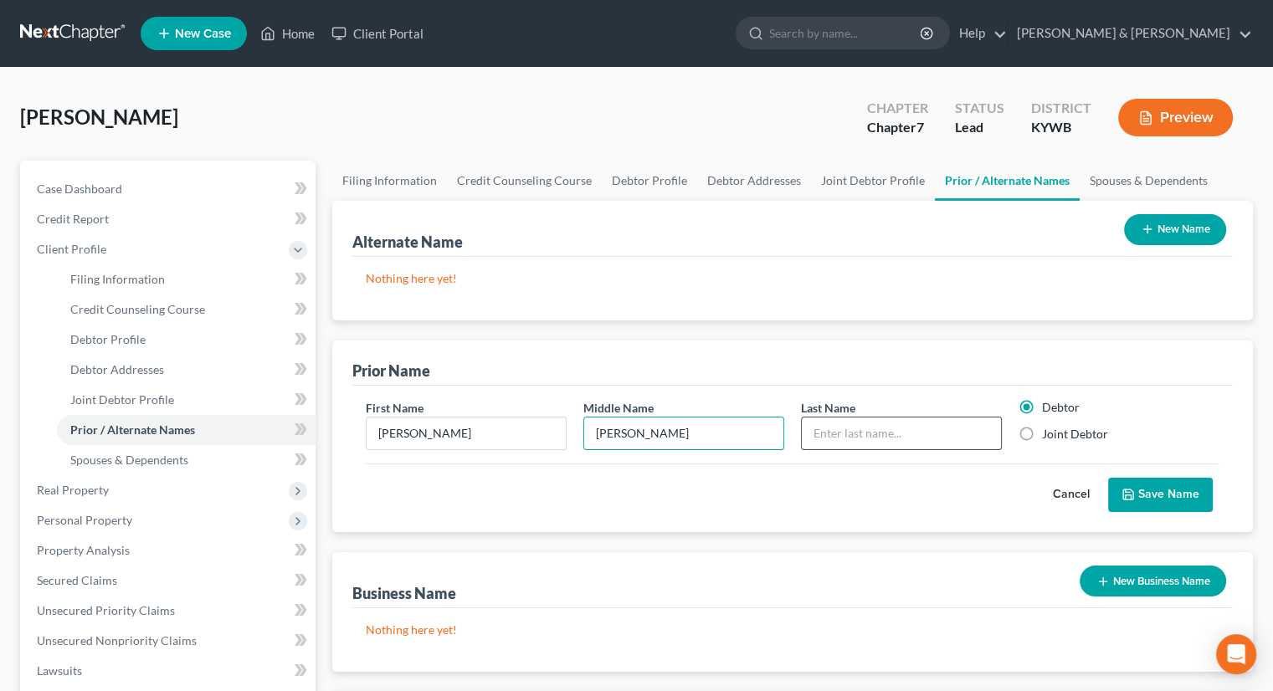
click at [827, 426] on input "text" at bounding box center [901, 434] width 199 height 32
type input "[PERSON_NAME]"
click at [1165, 490] on button "Save Name" at bounding box center [1160, 495] width 105 height 35
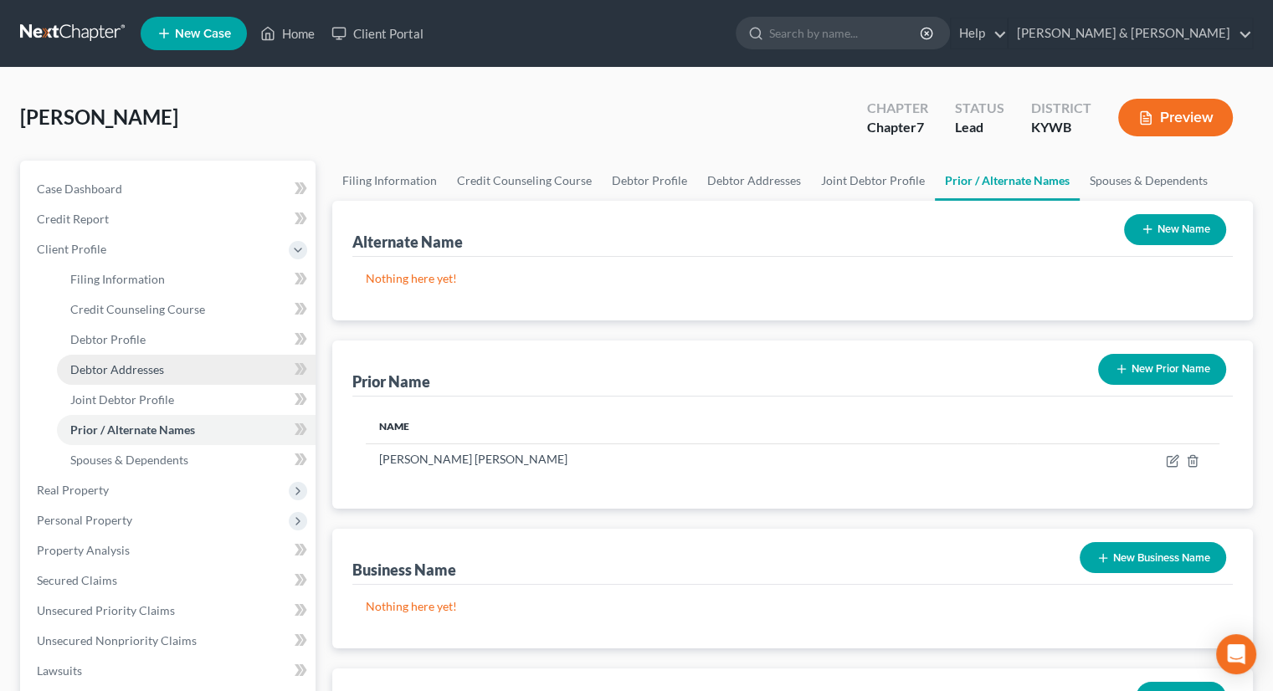
click at [105, 369] on span "Debtor Addresses" at bounding box center [117, 369] width 94 height 14
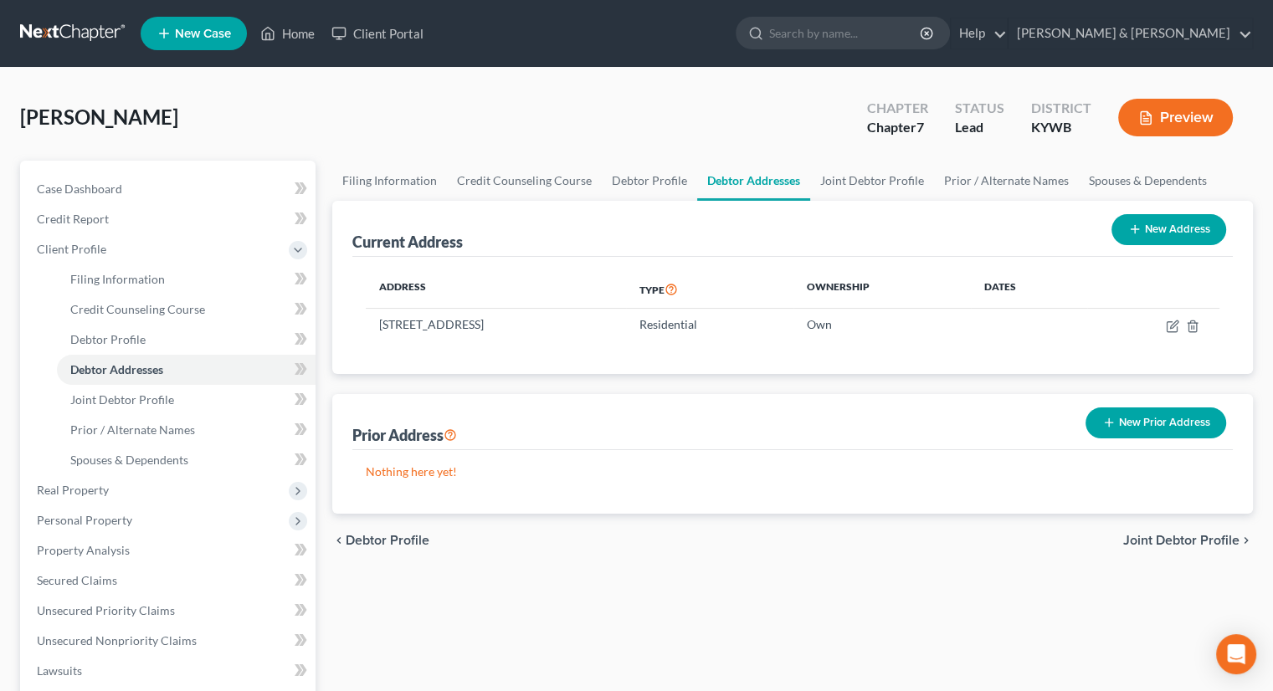
click at [1135, 423] on button "New Prior Address" at bounding box center [1155, 422] width 141 height 31
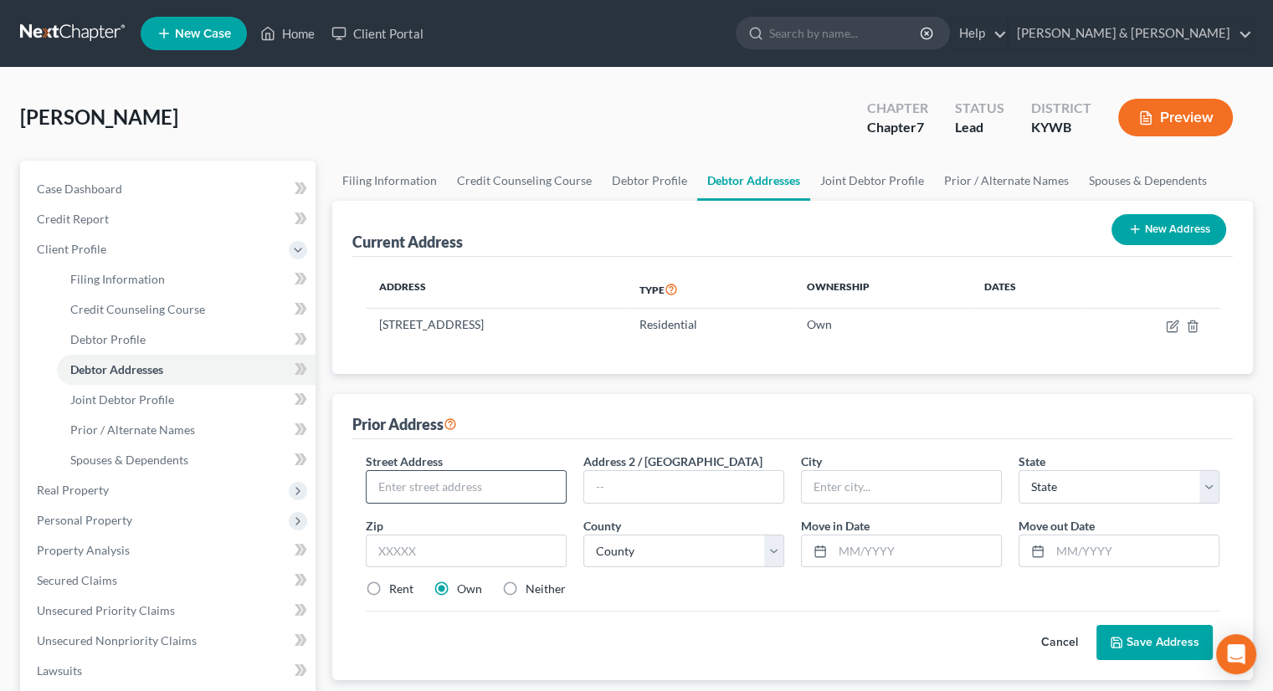
click at [451, 480] on input "text" at bounding box center [465, 487] width 199 height 32
type input "6140 Chaska"
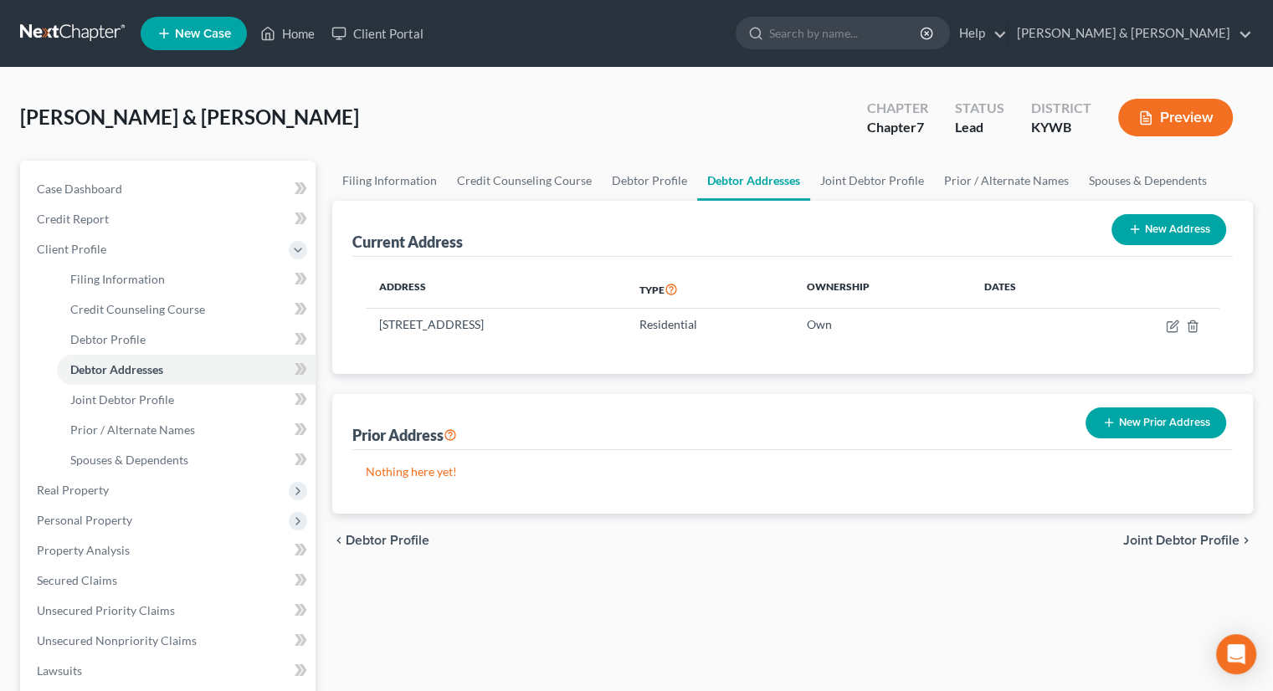
click at [1187, 422] on button "New Prior Address" at bounding box center [1155, 422] width 141 height 31
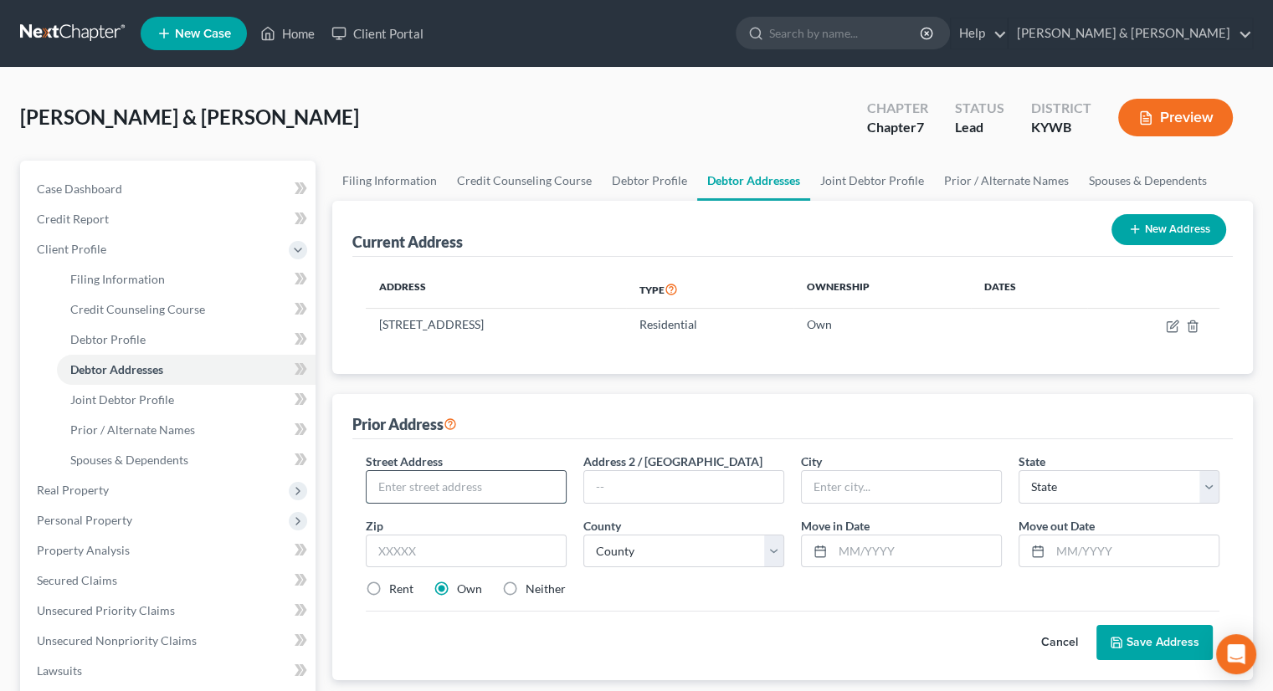
click at [443, 487] on input "text" at bounding box center [465, 487] width 199 height 32
type input "5"
type input "6140 Chaska Road"
click at [444, 544] on input "text" at bounding box center [466, 551] width 201 height 33
type input "55331"
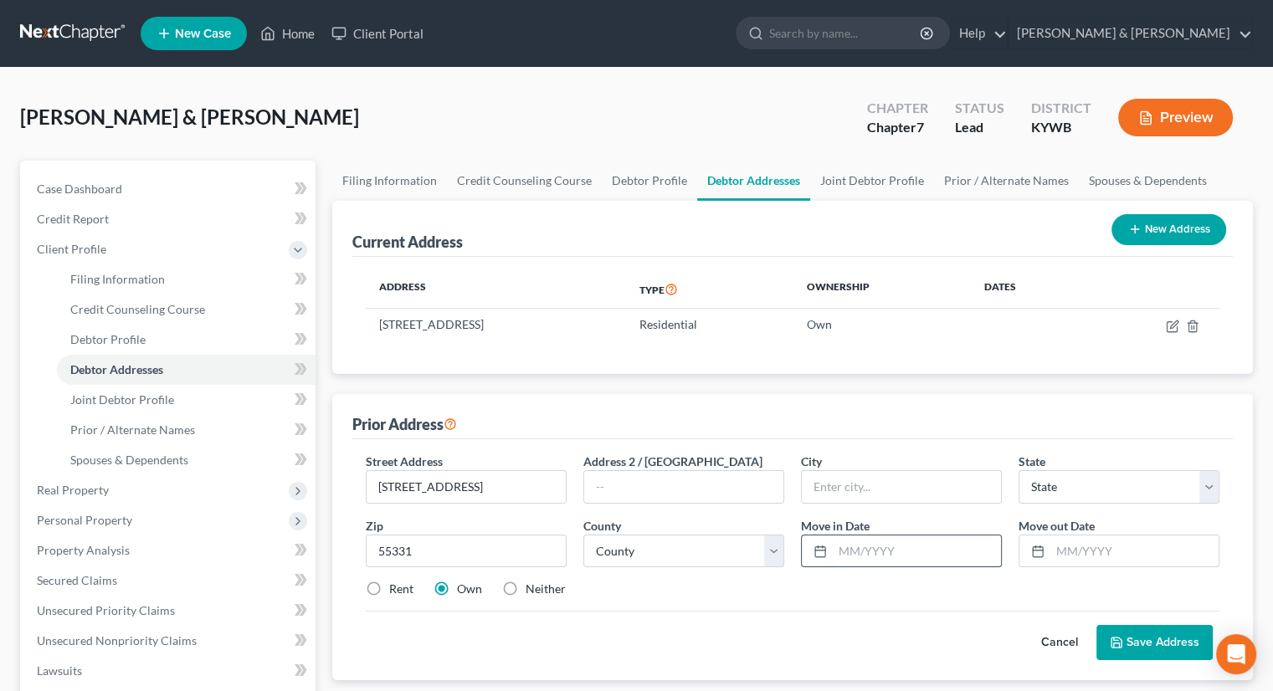
type input "Excelsior"
select select "24"
click at [844, 550] on input "text" at bounding box center [916, 551] width 168 height 32
type input "05/01/2024"
click at [1058, 545] on input "text" at bounding box center [1134, 551] width 168 height 32
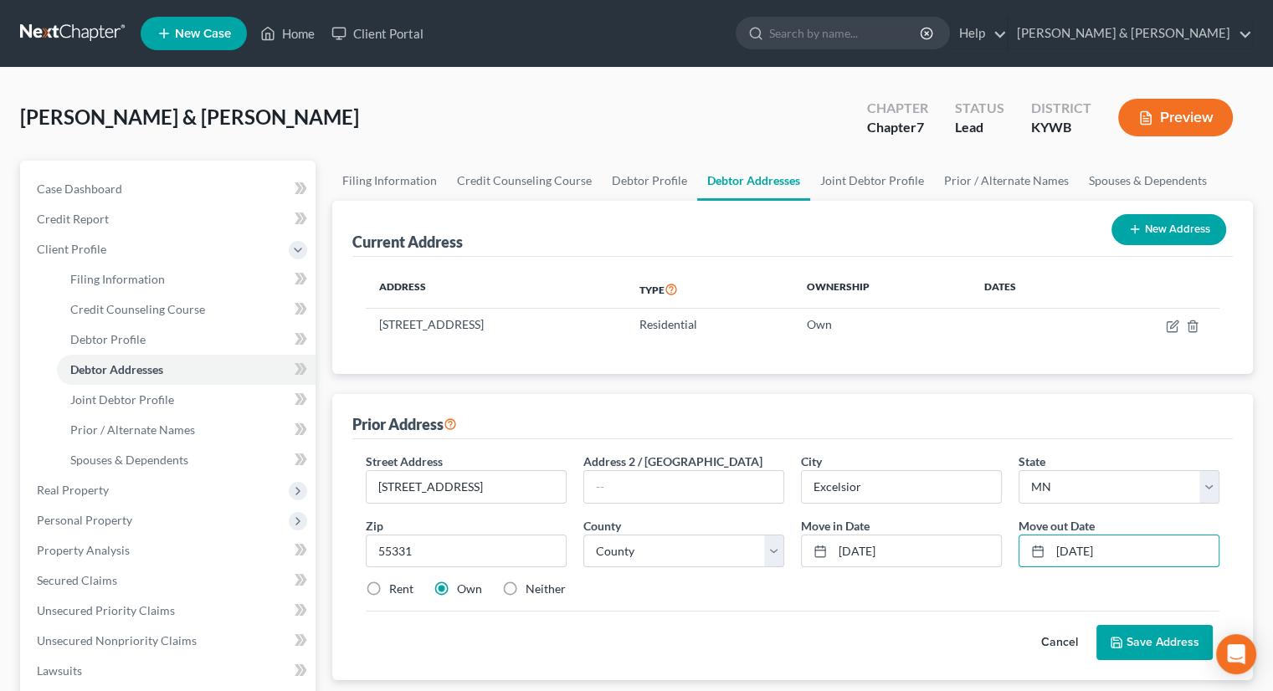
type input "09/01/2024"
click at [389, 589] on label "Rent" at bounding box center [401, 589] width 24 height 17
click at [396, 589] on input "Rent" at bounding box center [401, 586] width 11 height 11
radio input "true"
click at [1155, 638] on button "Save Address" at bounding box center [1154, 642] width 116 height 35
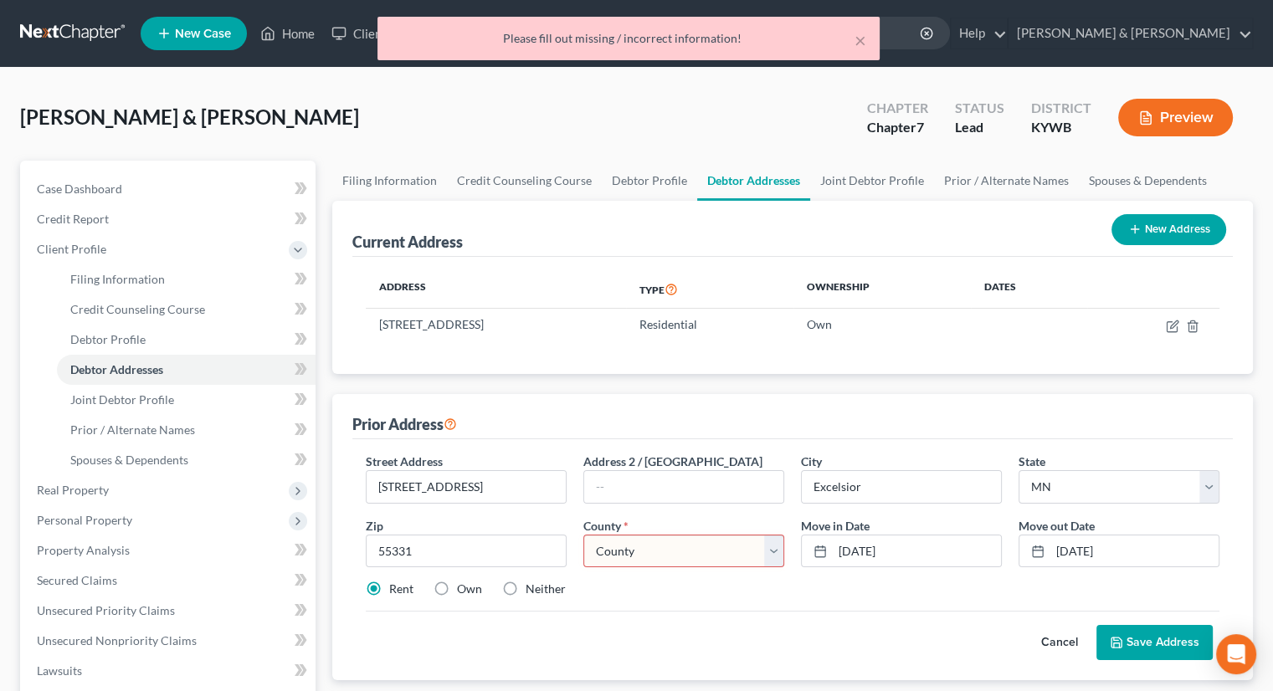
click at [776, 542] on select "County Aitkin County Anoka County Becker County Beltrami County Benton County B…" at bounding box center [683, 551] width 201 height 33
click at [774, 545] on select "County Aitkin County Anoka County Becker County Beltrami County Benton County B…" at bounding box center [683, 551] width 201 height 33
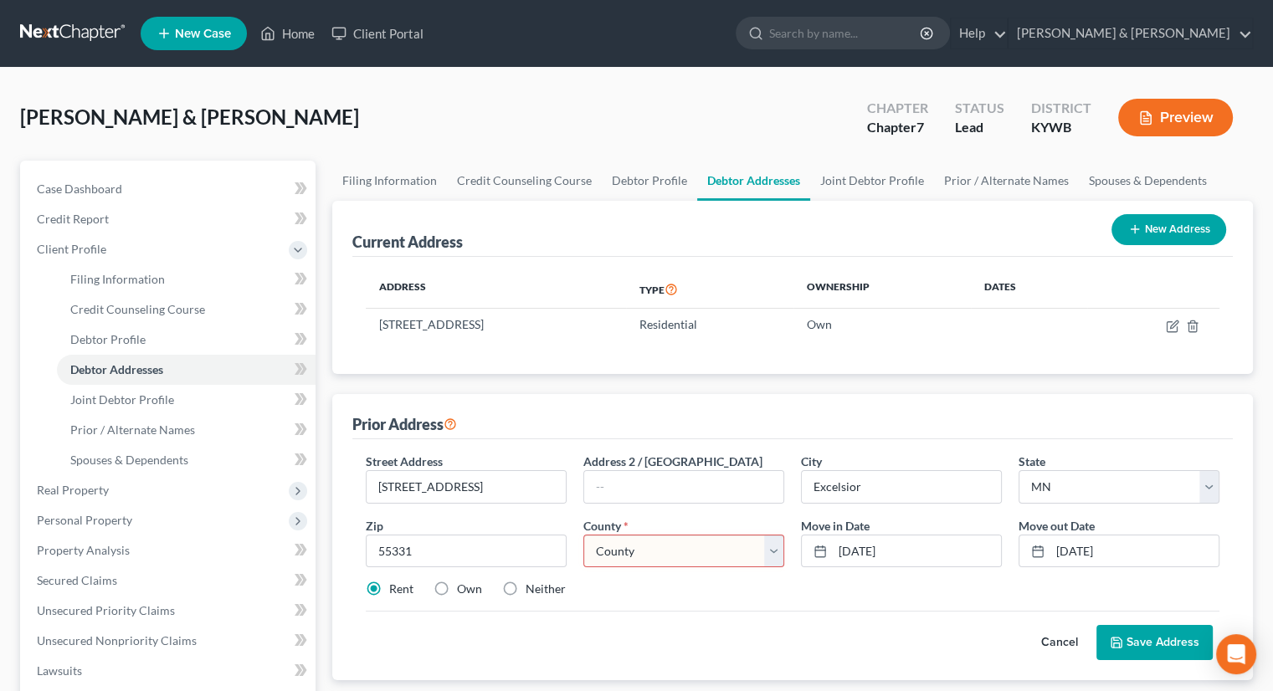
click at [776, 544] on select "County Aitkin County Anoka County Becker County Beltrami County Benton County B…" at bounding box center [683, 551] width 201 height 33
select select "9"
click at [583, 535] on select "County Aitkin County Anoka County Becker County Beltrami County Benton County B…" at bounding box center [683, 551] width 201 height 33
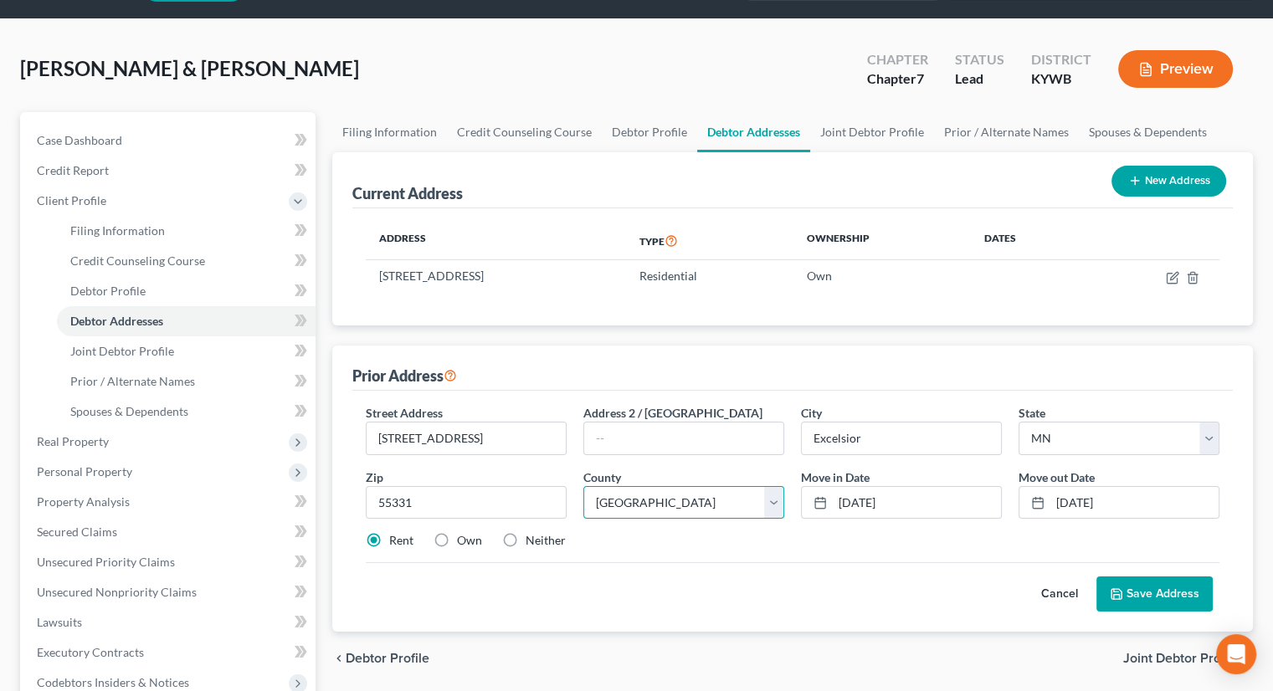
scroll to position [84, 0]
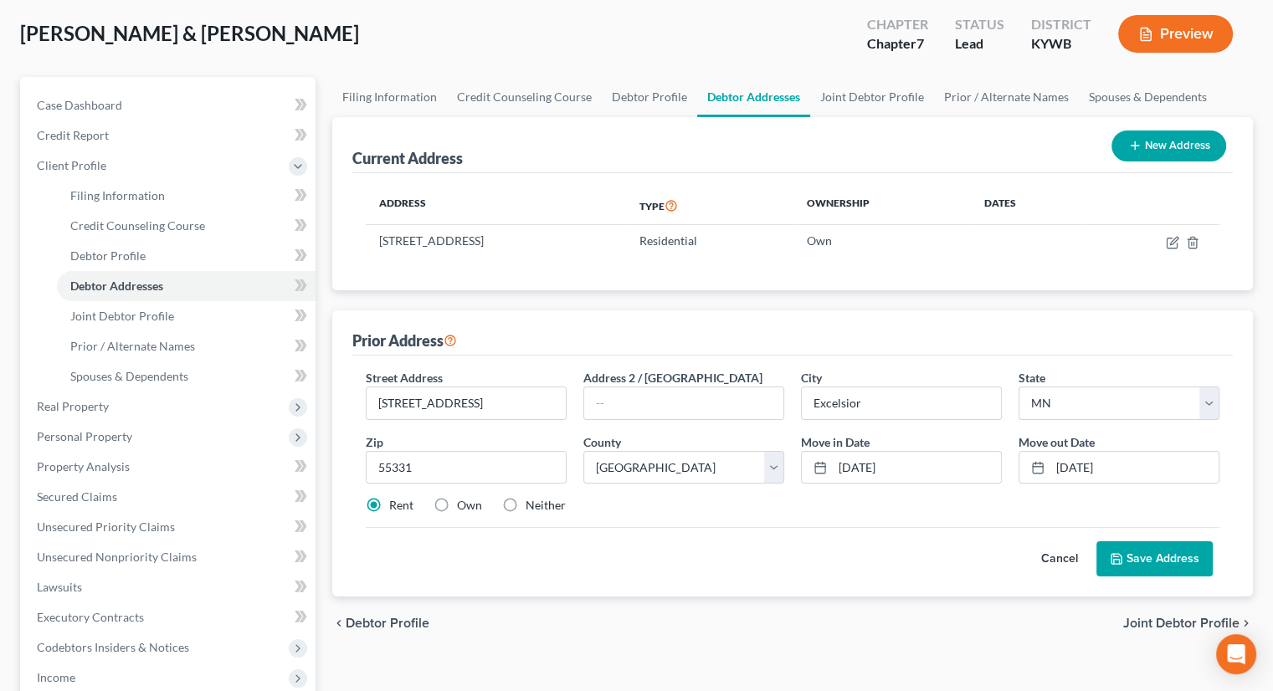
click at [1129, 553] on button "Save Address" at bounding box center [1154, 558] width 116 height 35
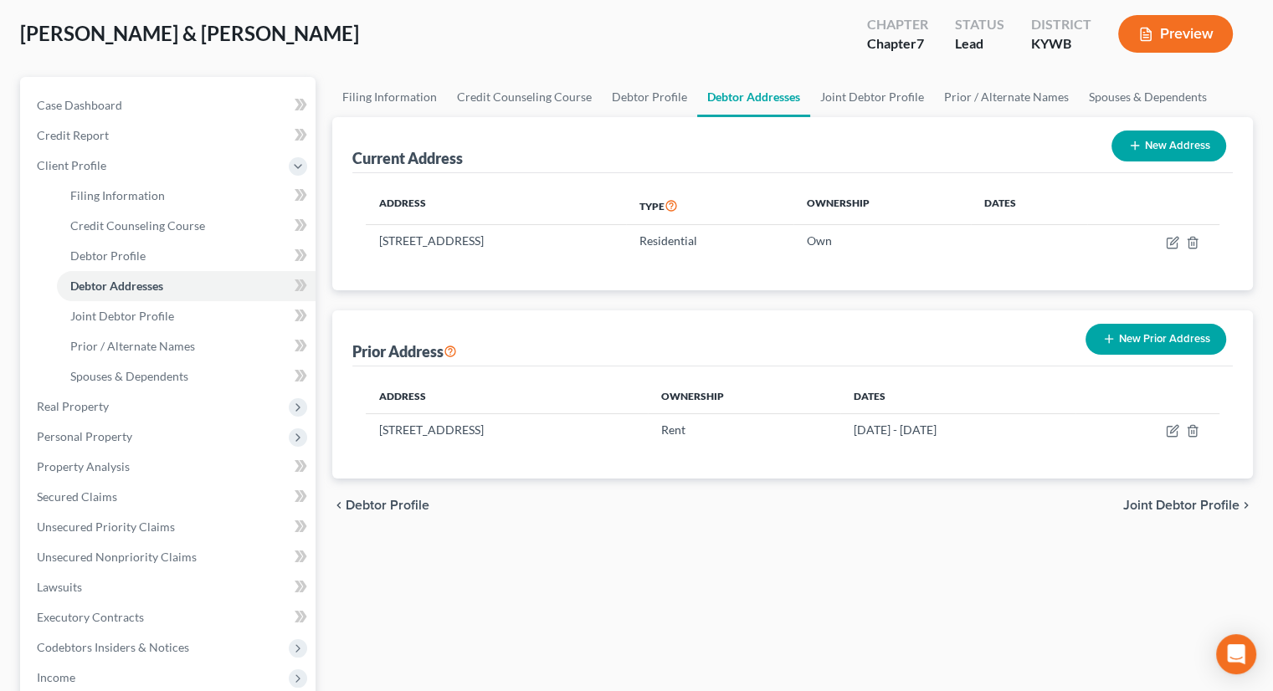
click at [1168, 339] on button "New Prior Address" at bounding box center [1155, 339] width 141 height 31
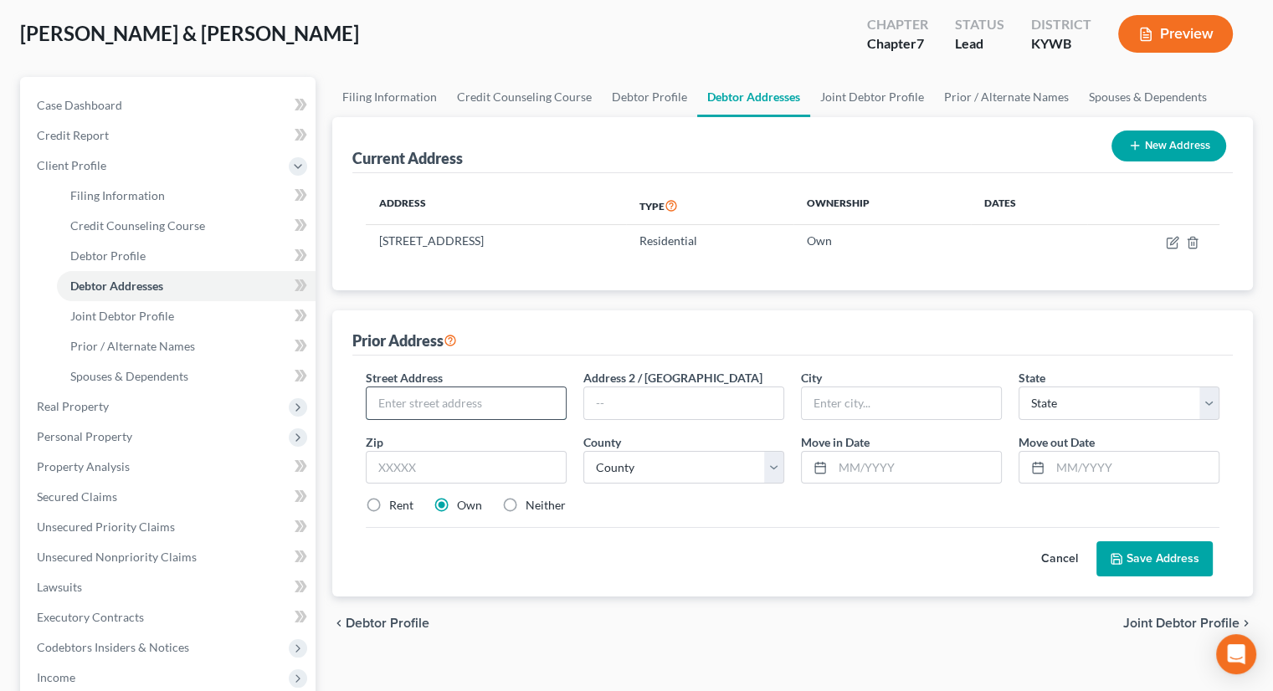
click at [474, 394] on input "text" at bounding box center [465, 403] width 199 height 32
type input "7101 JOnathan COurt"
click at [542, 458] on input "text" at bounding box center [466, 467] width 201 height 33
drag, startPoint x: 479, startPoint y: 457, endPoint x: 494, endPoint y: 456, distance: 15.1
click at [479, 457] on input "text" at bounding box center [466, 467] width 201 height 33
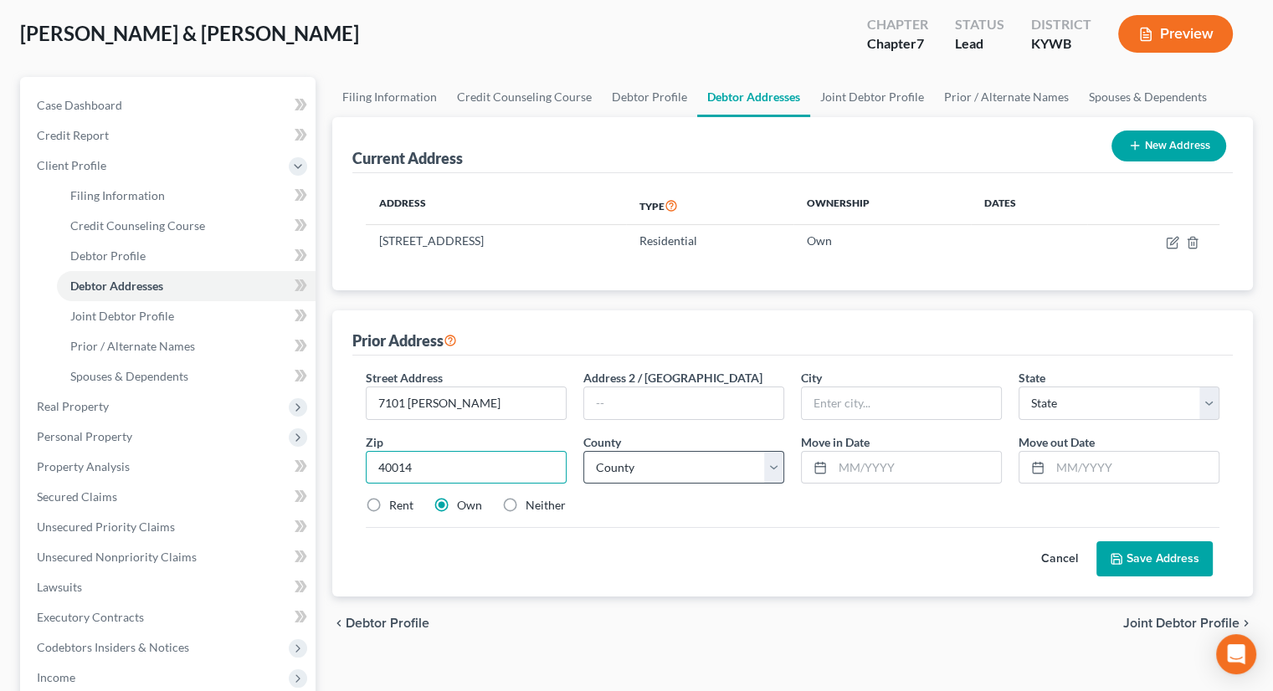
type input "40014"
click at [773, 465] on select "County" at bounding box center [683, 467] width 201 height 33
type input "Crestwood"
select select "18"
select select "92"
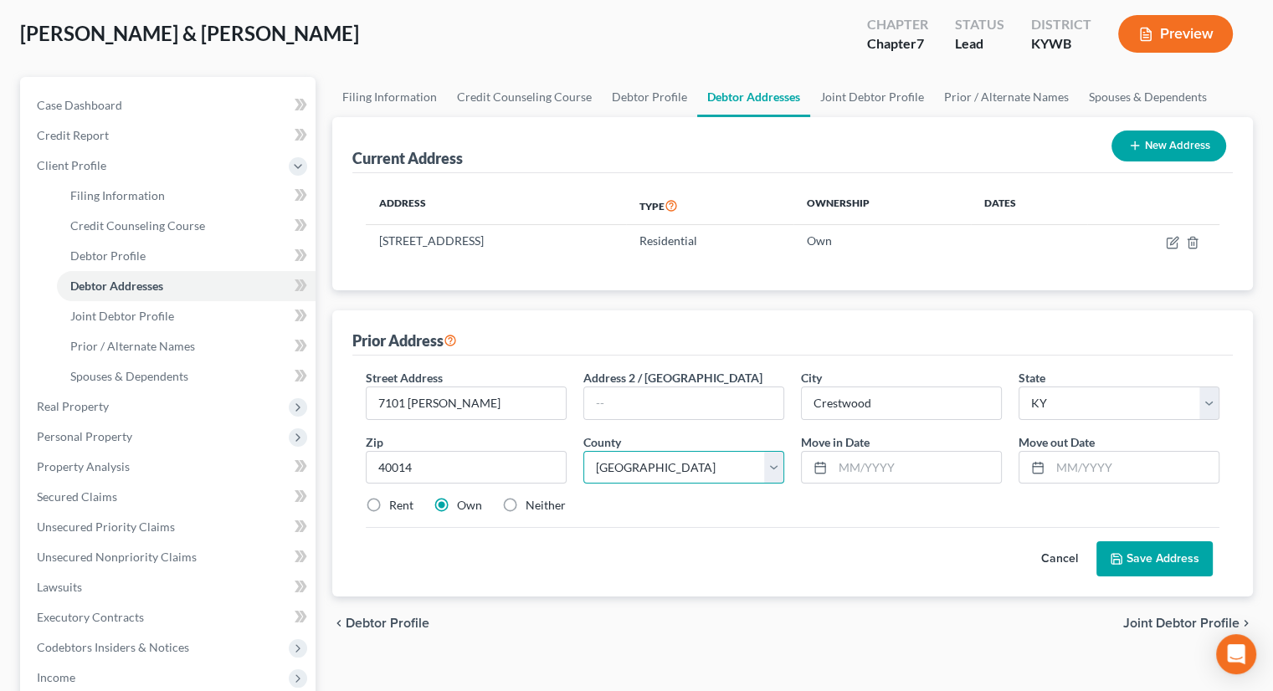
click at [583, 451] on select "County [GEOGRAPHIC_DATA] [GEOGRAPHIC_DATA] [GEOGRAPHIC_DATA] [GEOGRAPHIC_DATA] …" at bounding box center [683, 467] width 201 height 33
click at [839, 464] on input "text" at bounding box center [916, 468] width 168 height 32
type input "08/2019"
click at [1056, 459] on input "text" at bounding box center [1134, 468] width 168 height 32
type input "05/2024"
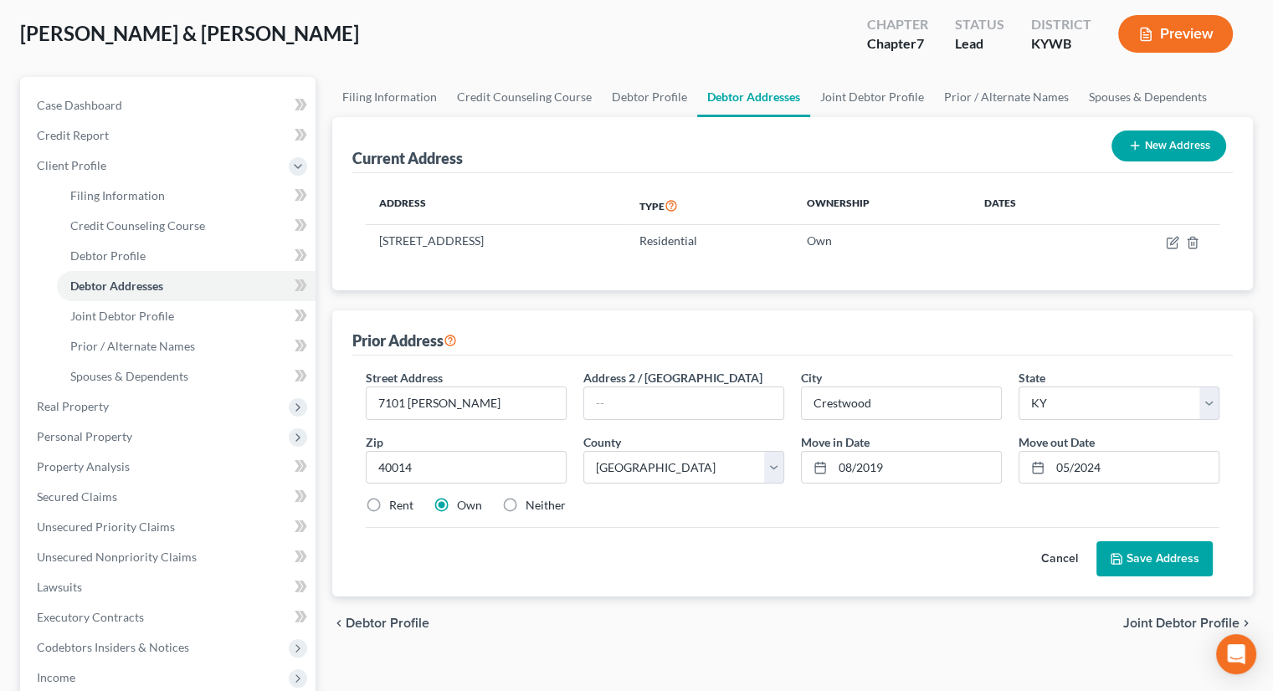
click at [1151, 561] on button "Save Address" at bounding box center [1154, 558] width 116 height 35
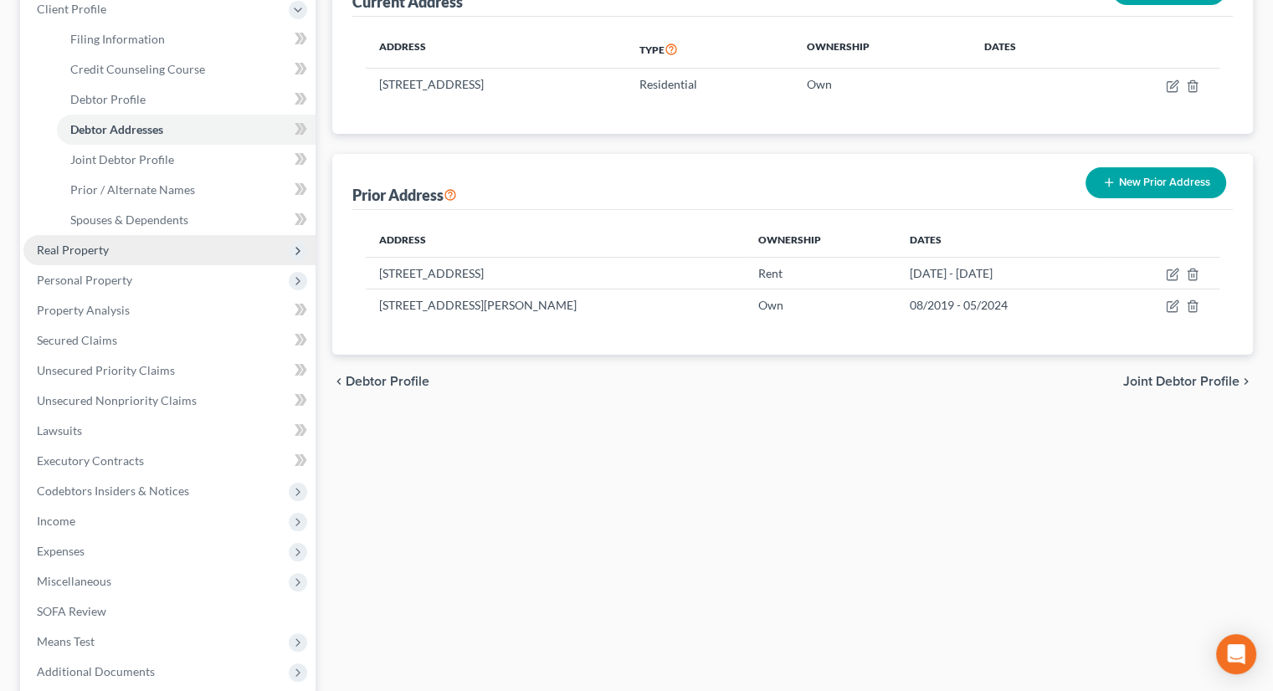
scroll to position [251, 0]
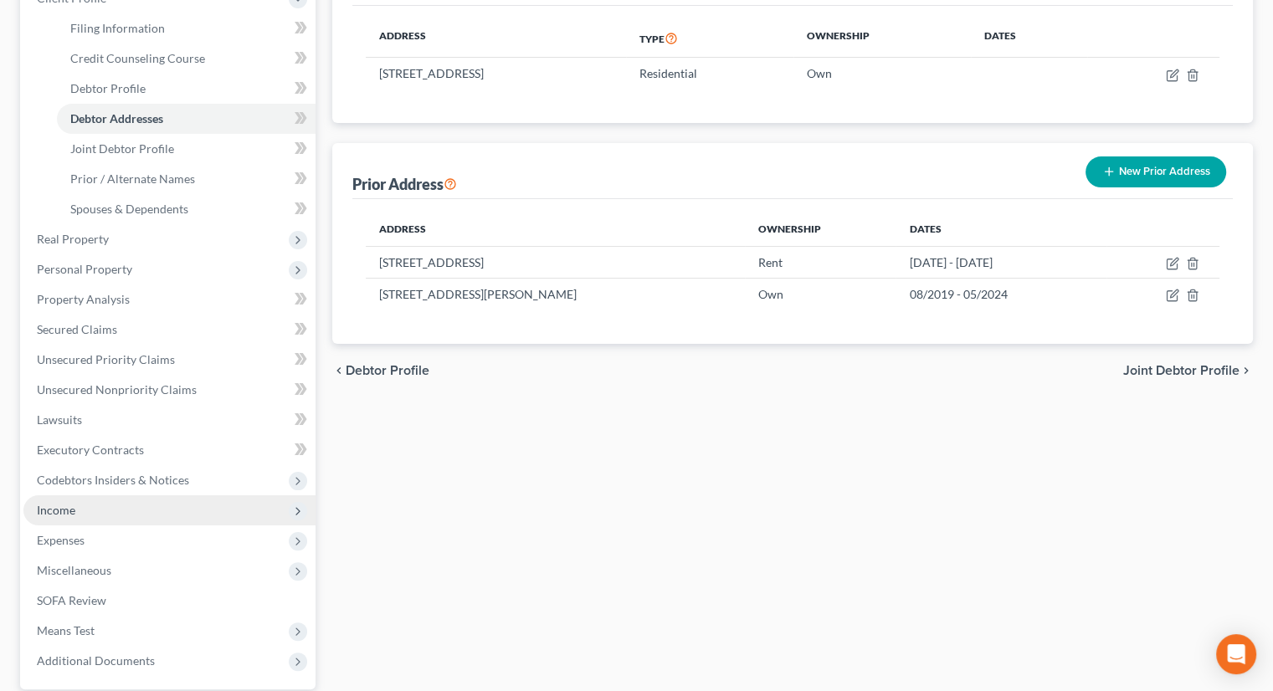
click at [64, 512] on span "Income" at bounding box center [56, 510] width 38 height 14
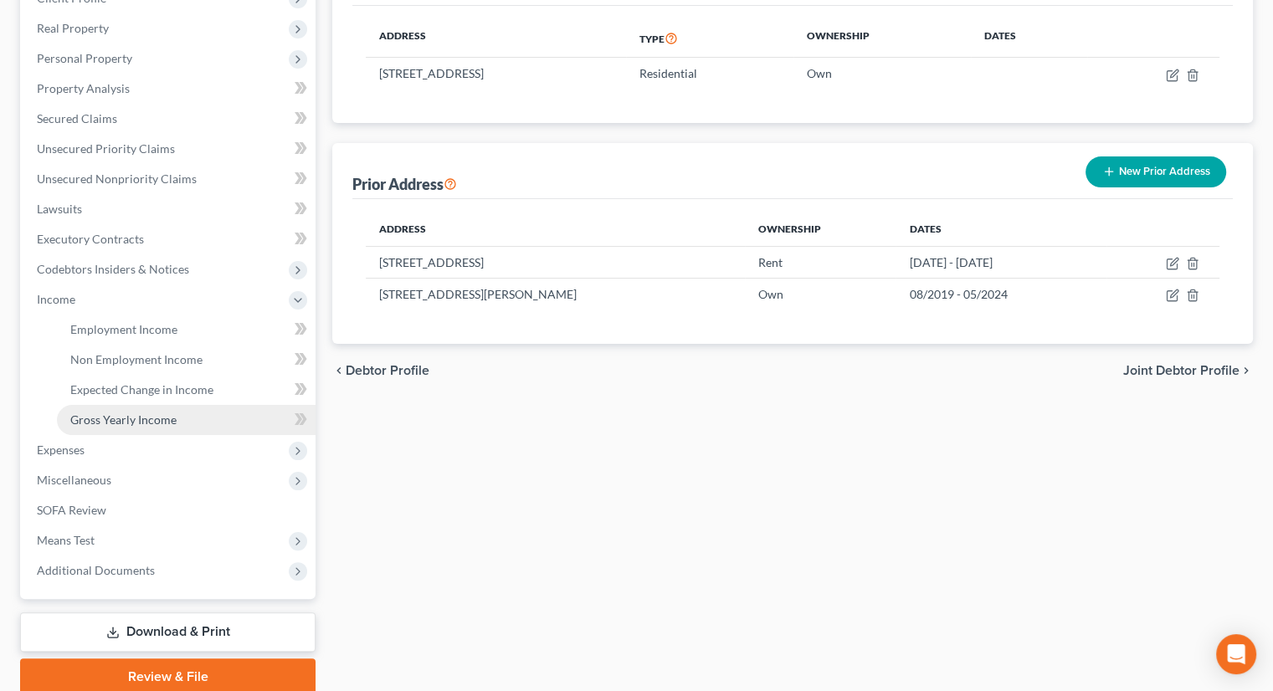
click at [133, 418] on span "Gross Yearly Income" at bounding box center [123, 419] width 106 height 14
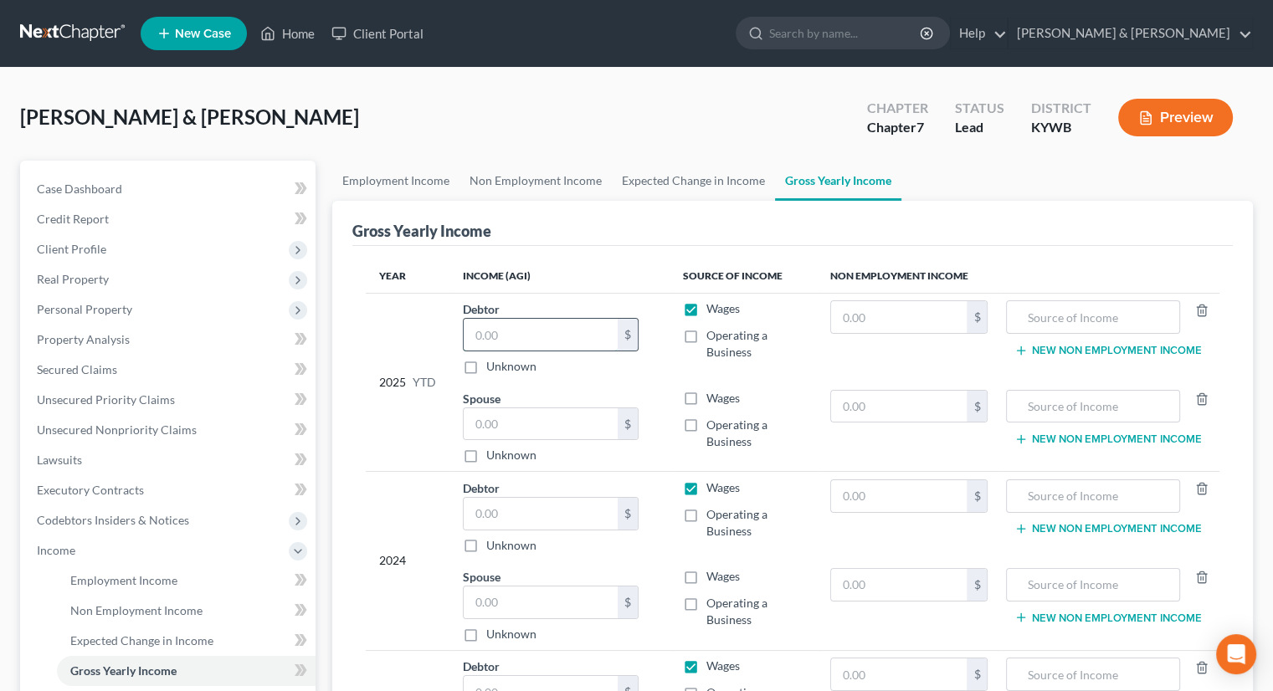
click at [489, 329] on input "text" at bounding box center [541, 335] width 154 height 32
type input "0"
click at [504, 510] on input "text" at bounding box center [541, 514] width 154 height 32
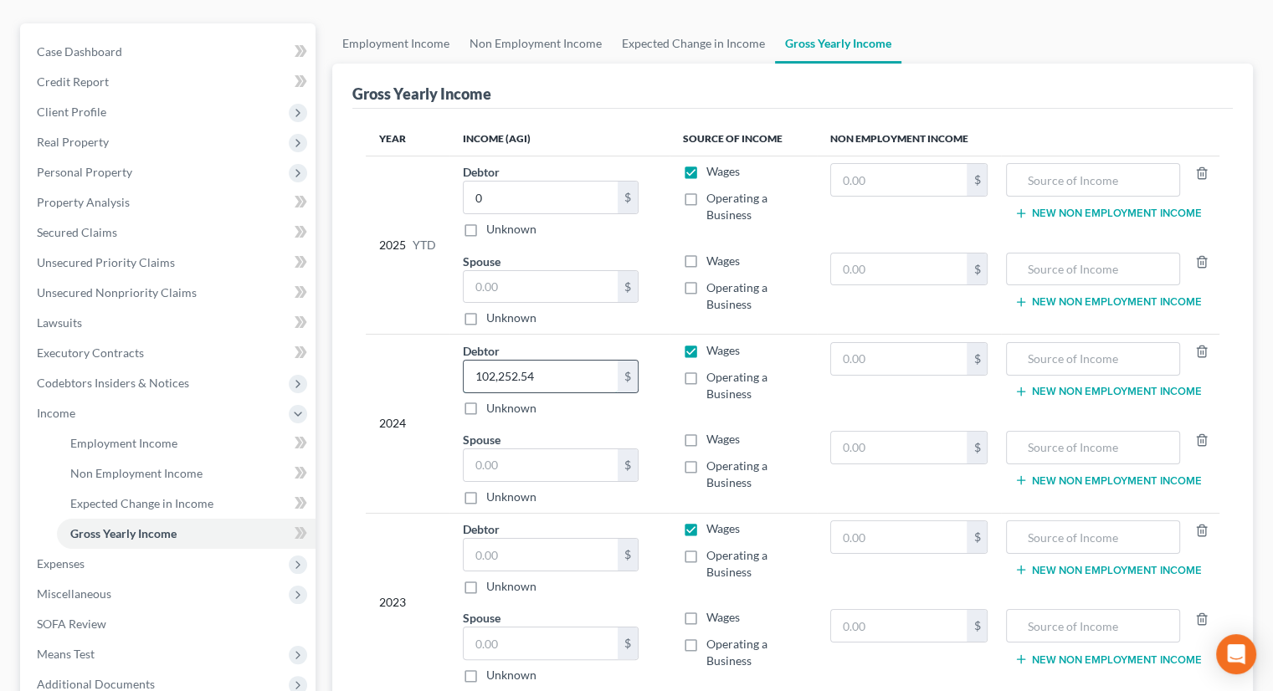
scroll to position [167, 0]
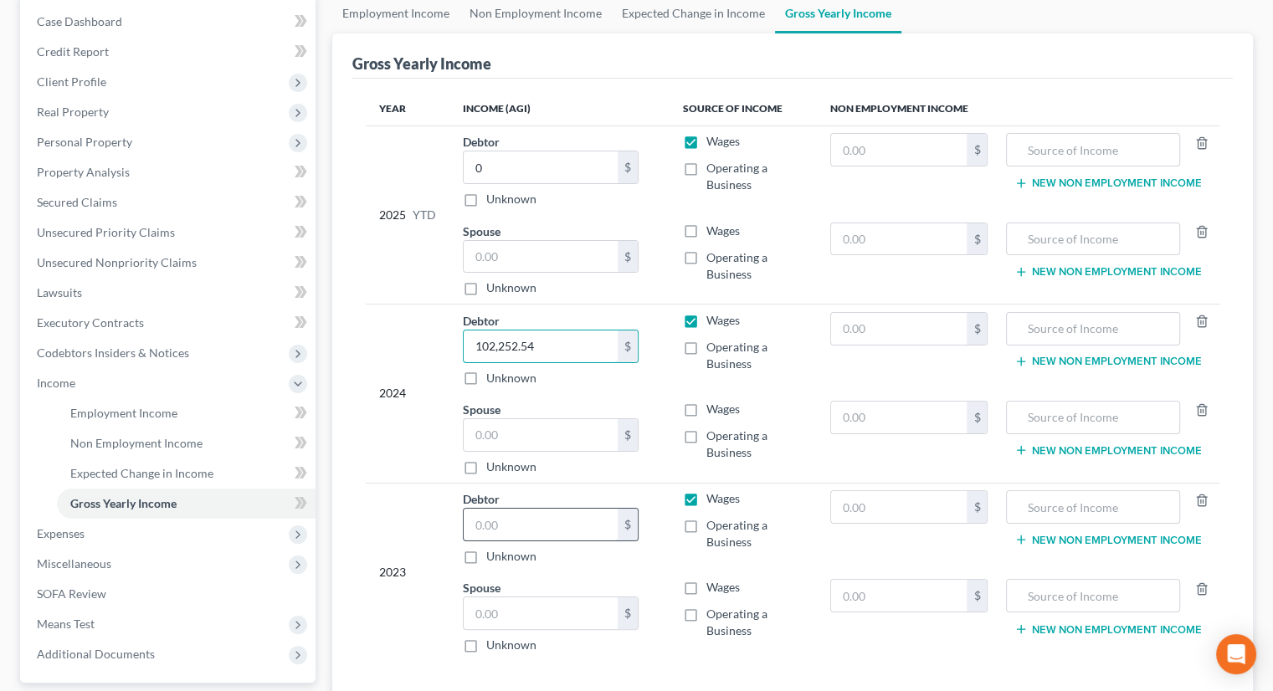
type input "102,252.54"
click at [502, 530] on input "text" at bounding box center [541, 525] width 154 height 32
type input "97,649"
